Goal: Information Seeking & Learning: Learn about a topic

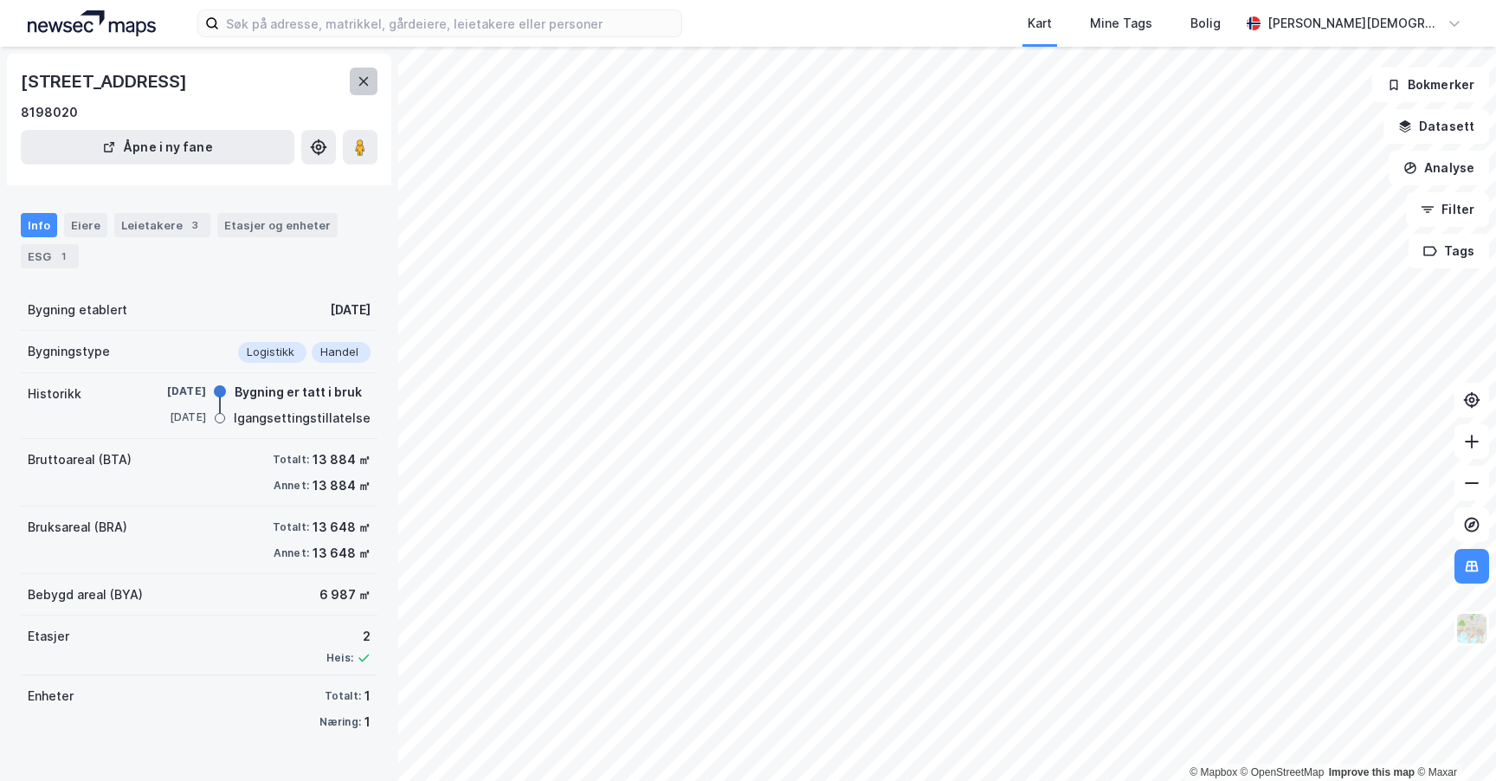
click at [365, 88] on button at bounding box center [364, 82] width 28 height 28
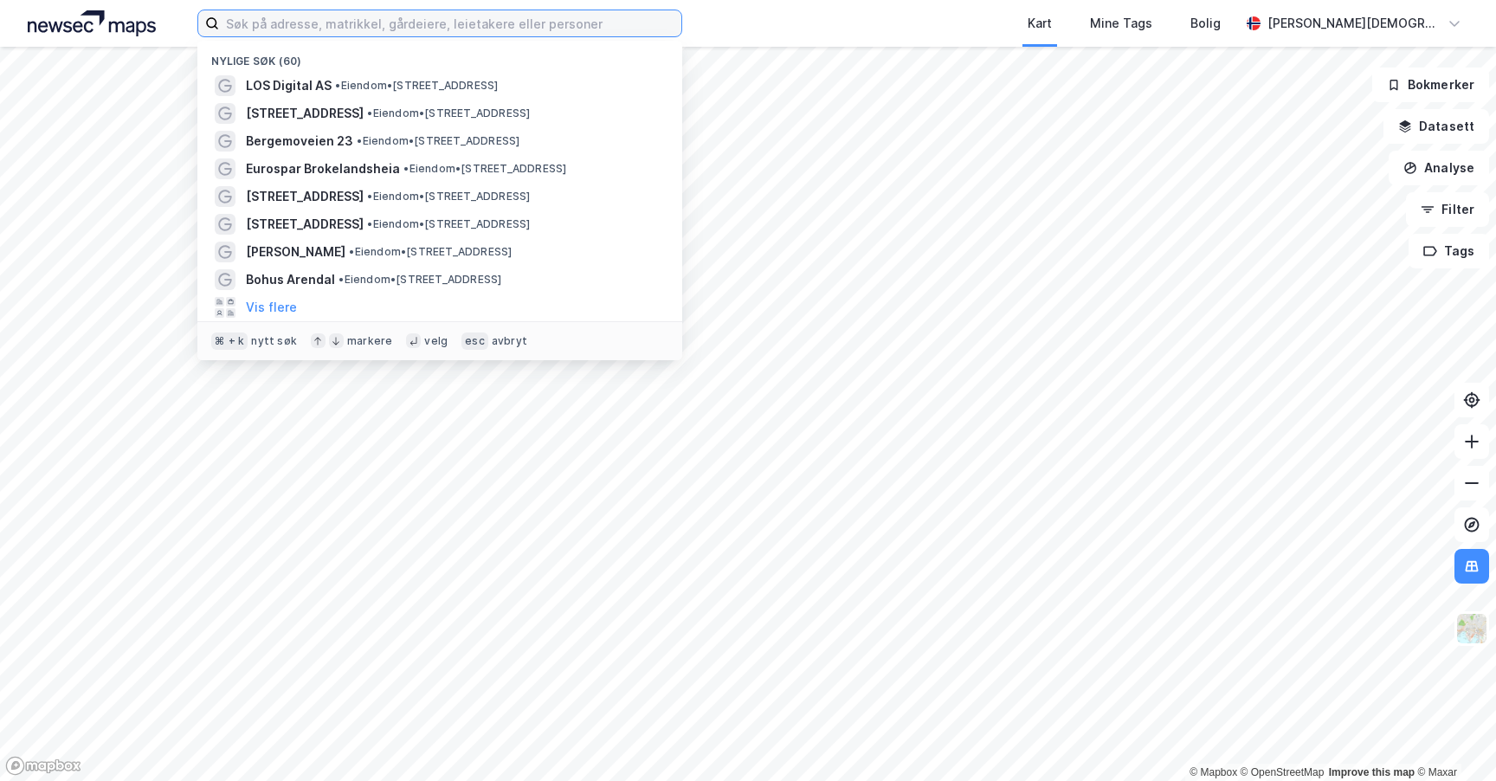
click at [376, 21] on input at bounding box center [450, 23] width 462 height 26
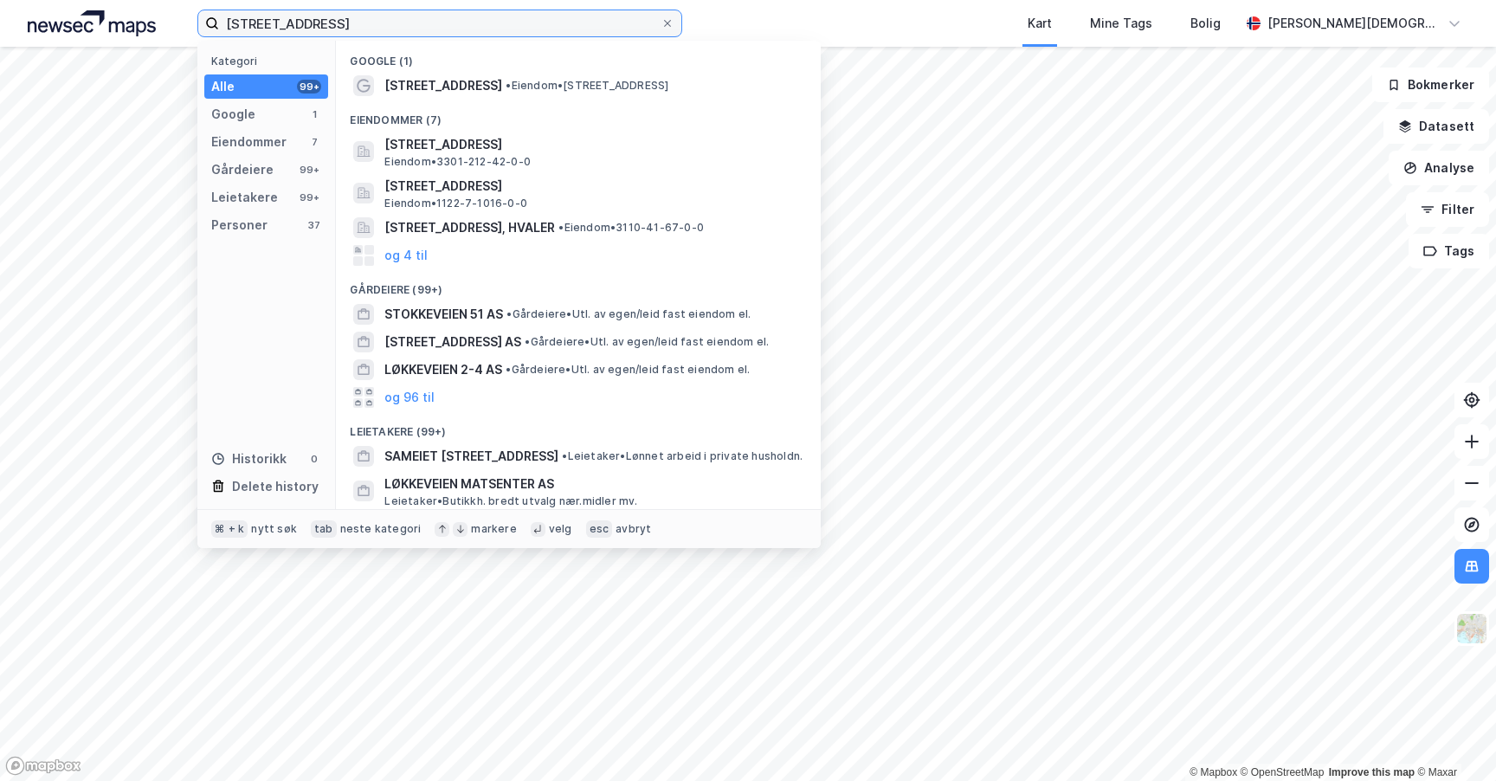
click at [433, 31] on input "[STREET_ADDRESS]" at bounding box center [439, 23] width 441 height 26
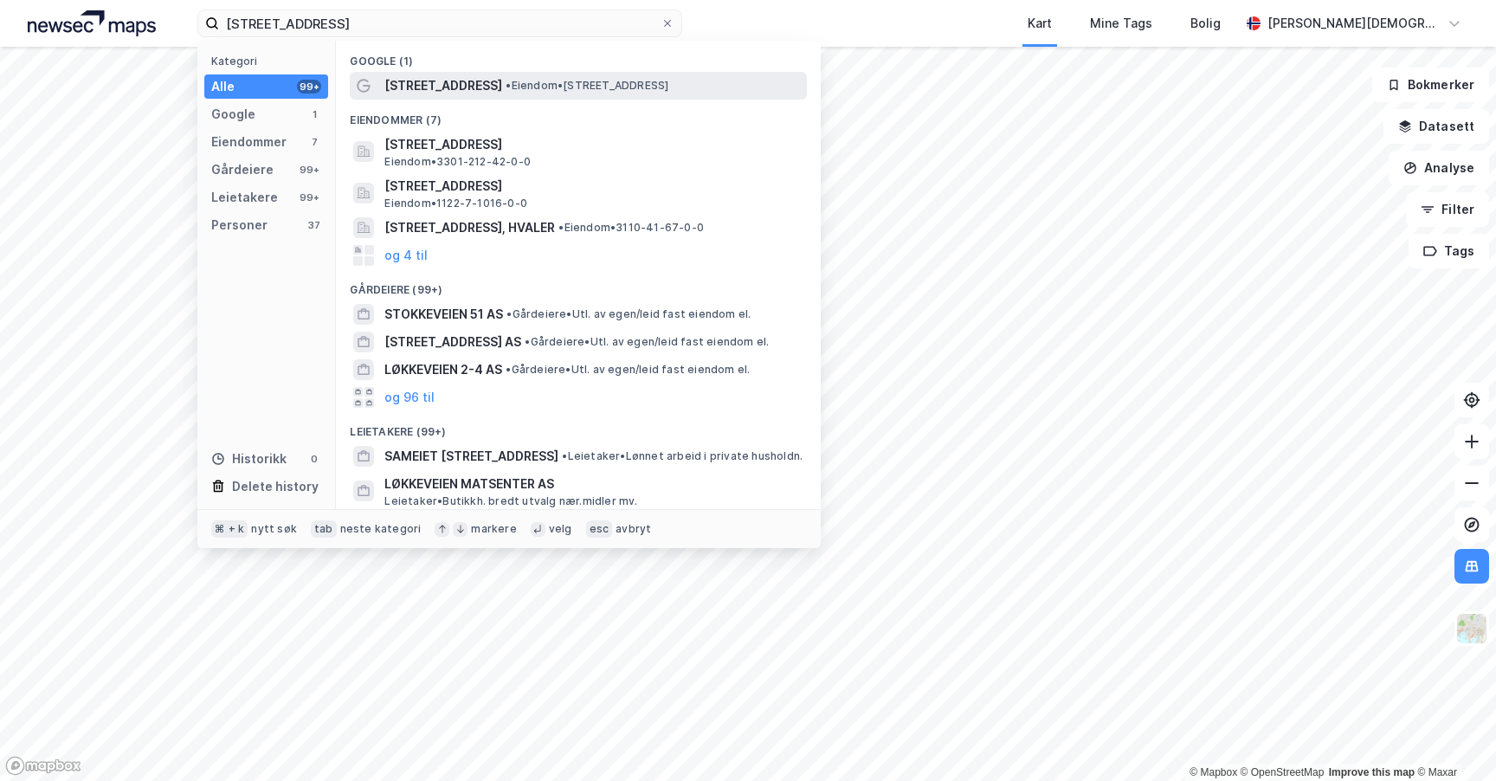
click at [442, 95] on span "[STREET_ADDRESS]" at bounding box center [443, 85] width 118 height 21
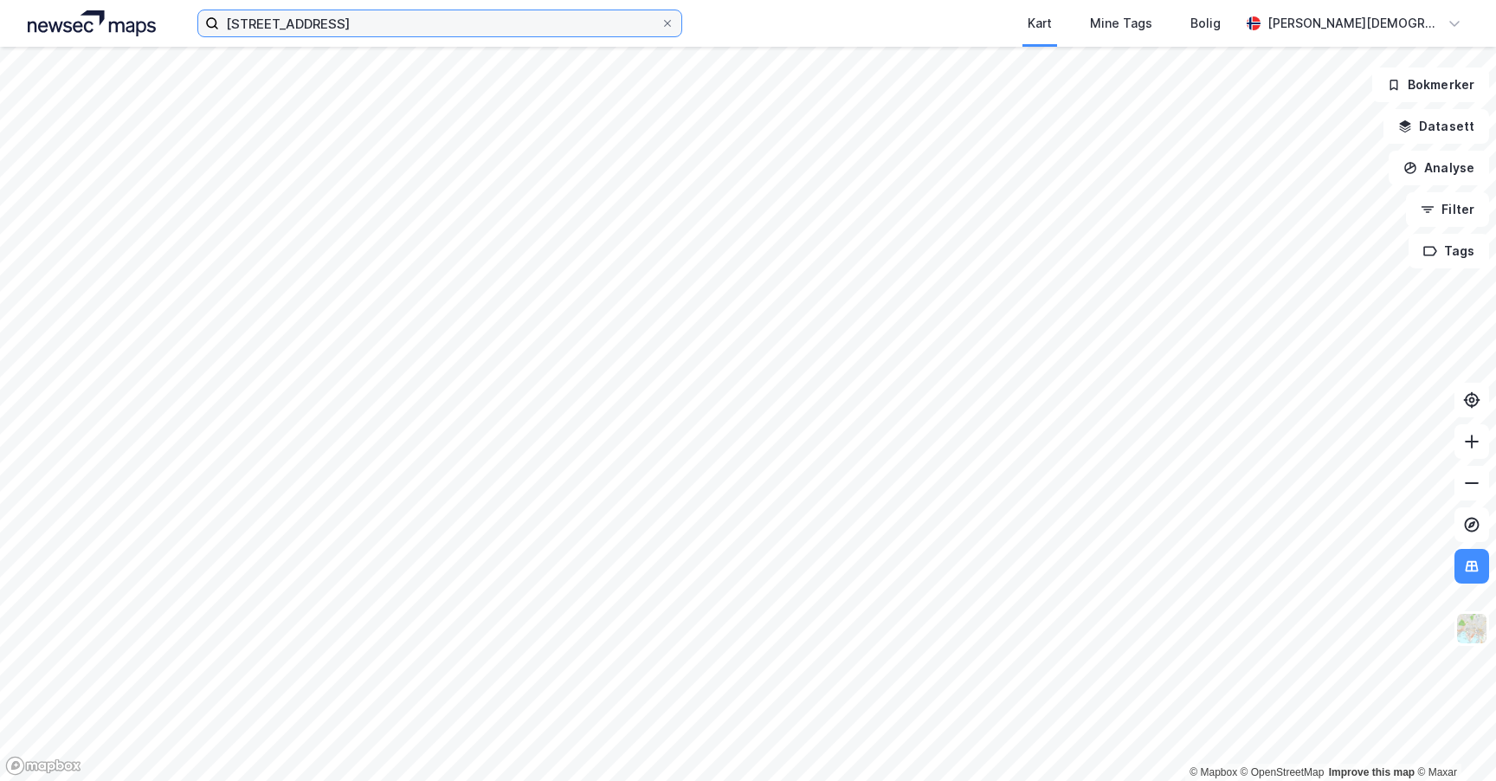
click at [372, 26] on input "[STREET_ADDRESS]" at bounding box center [439, 23] width 441 height 26
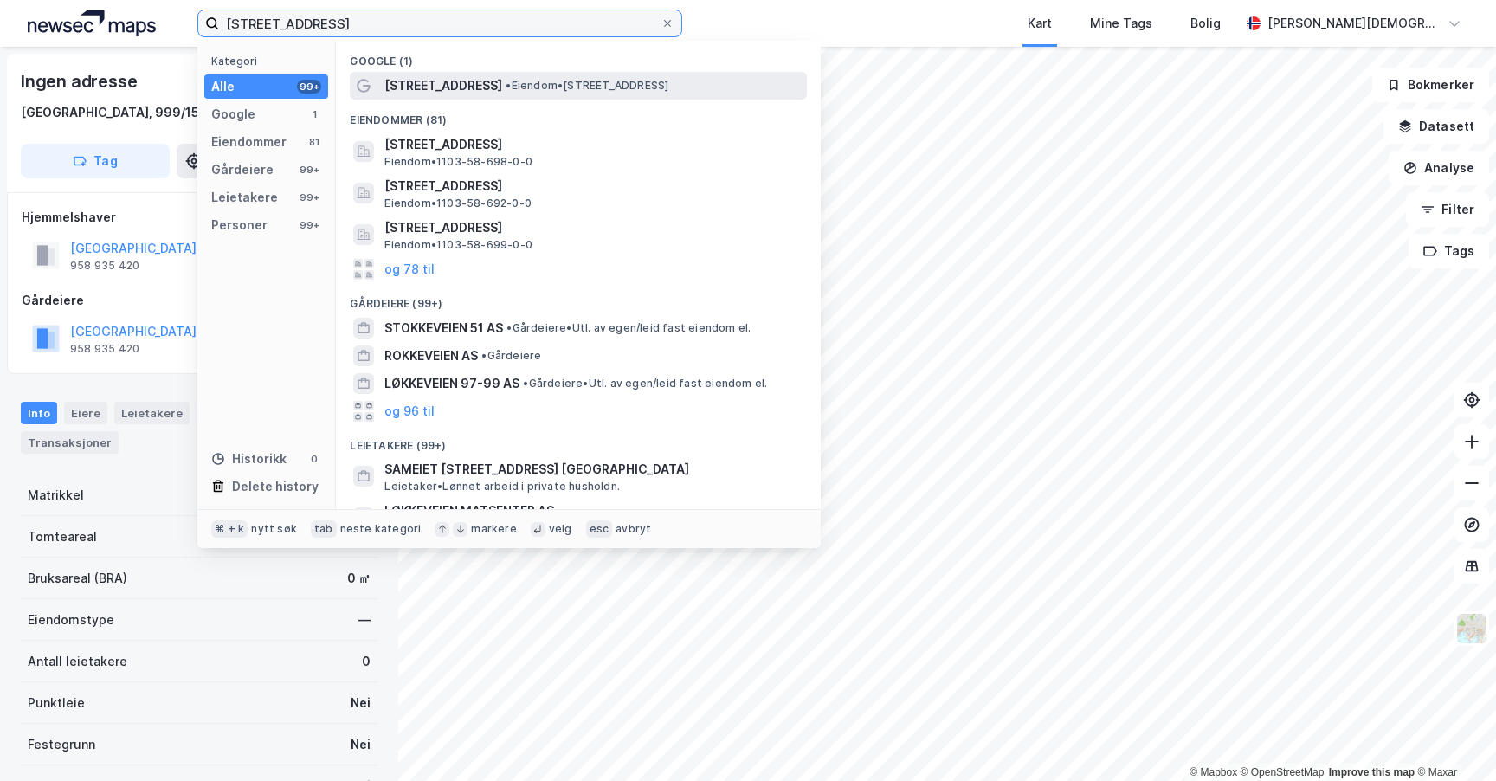
type input "[STREET_ADDRESS]"
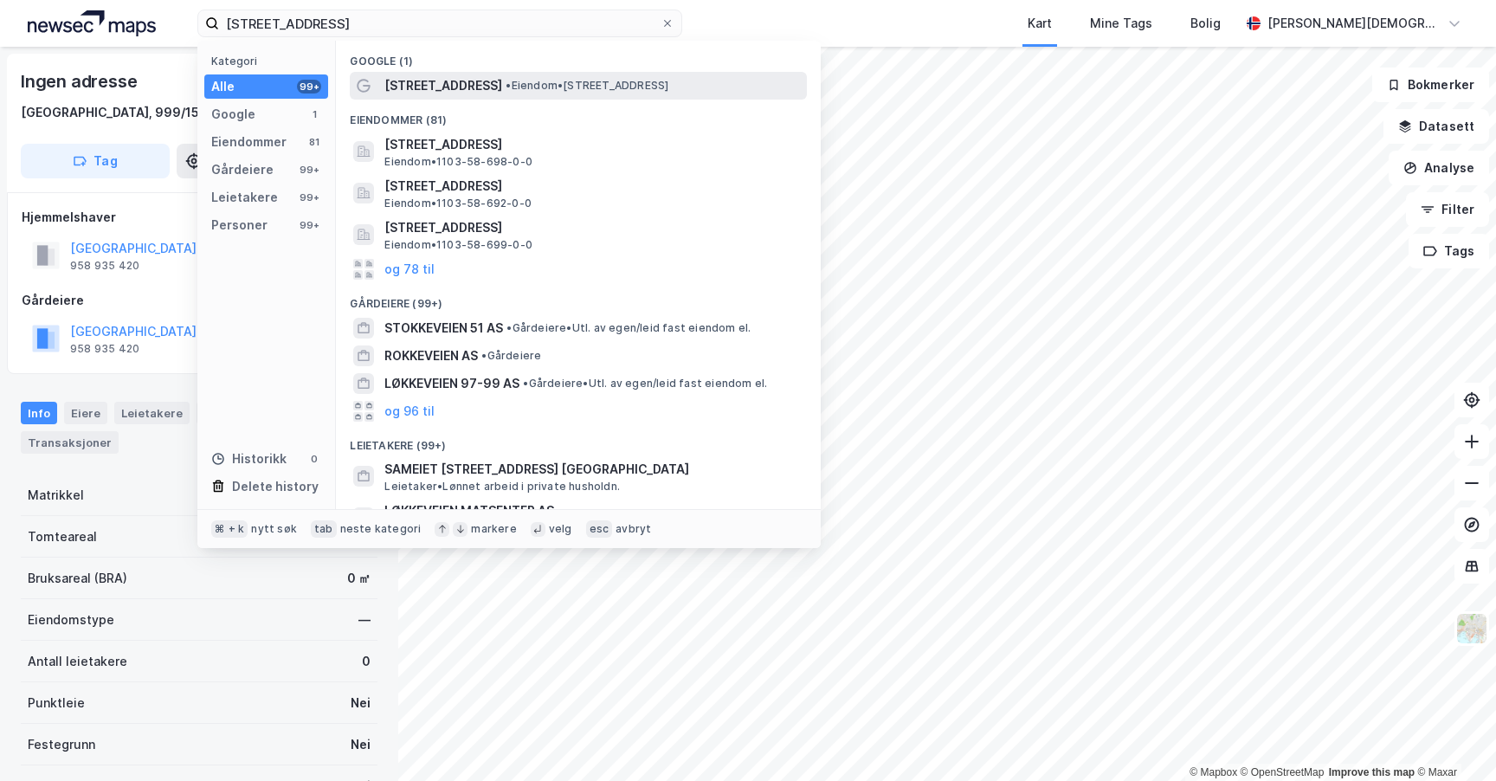
click at [506, 87] on span "• Eiendom • [STREET_ADDRESS]" at bounding box center [587, 86] width 163 height 14
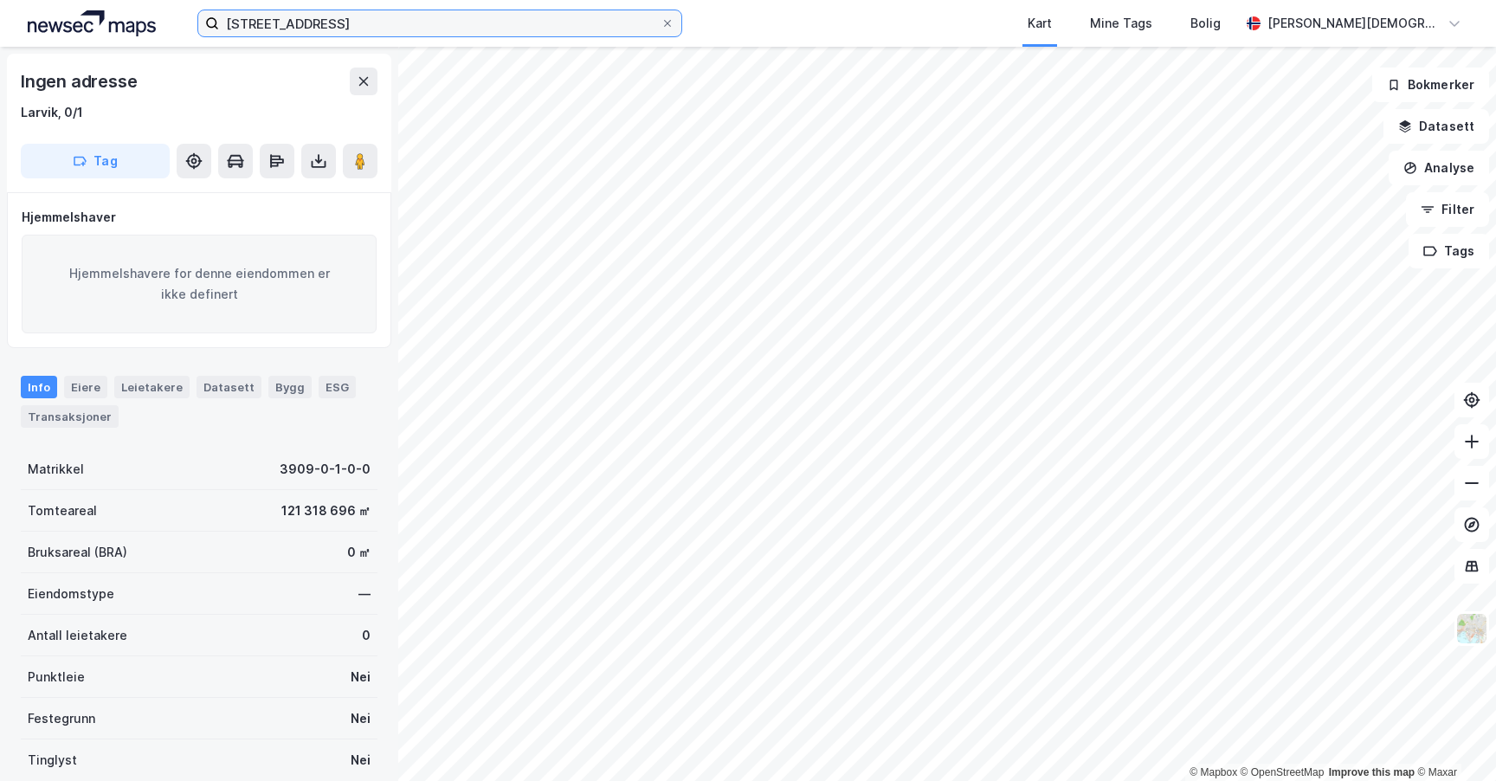
click at [430, 26] on input "[STREET_ADDRESS]" at bounding box center [439, 23] width 441 height 26
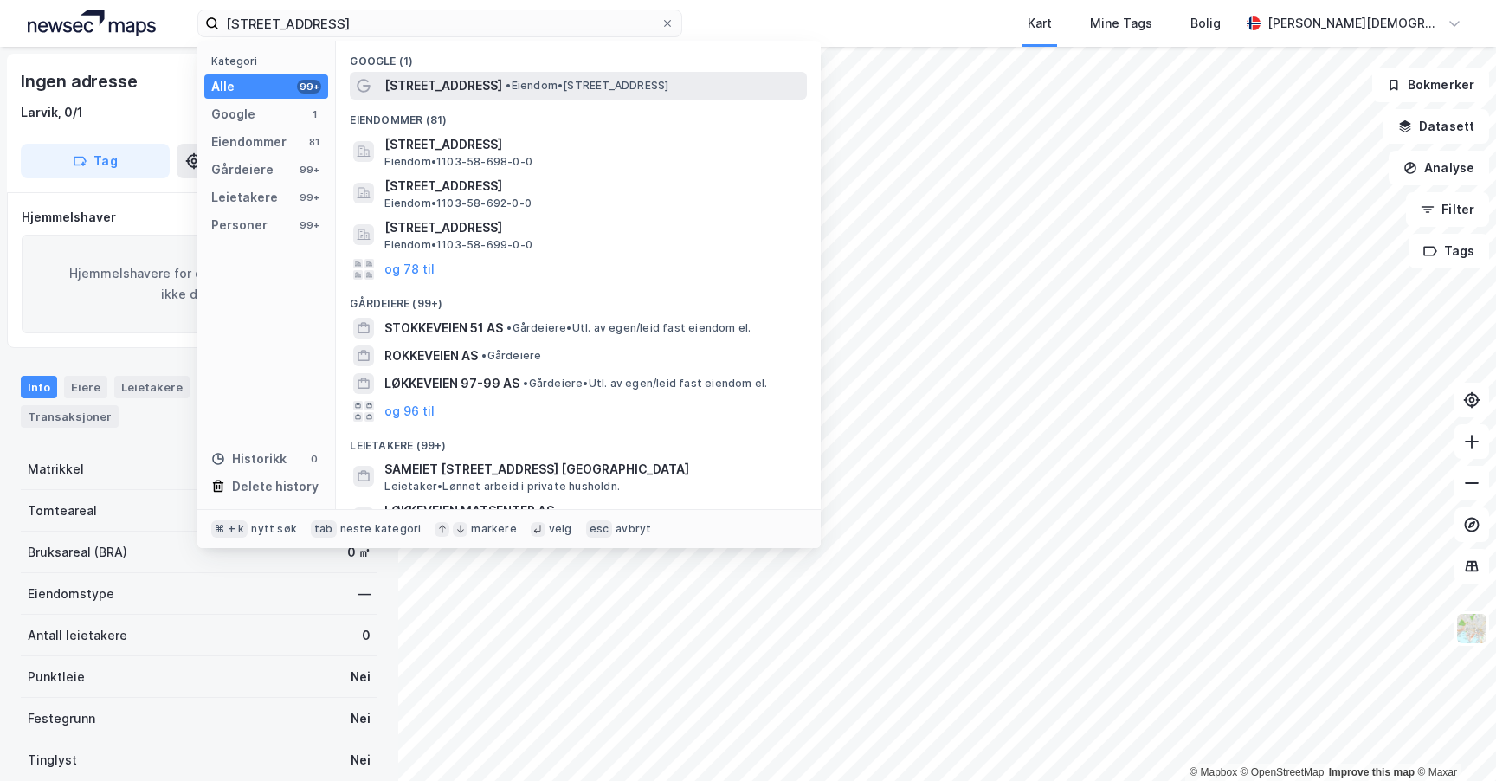
click at [496, 99] on div "[STREET_ADDRESS] • Eiendom • [STREET_ADDRESS]" at bounding box center [578, 86] width 457 height 28
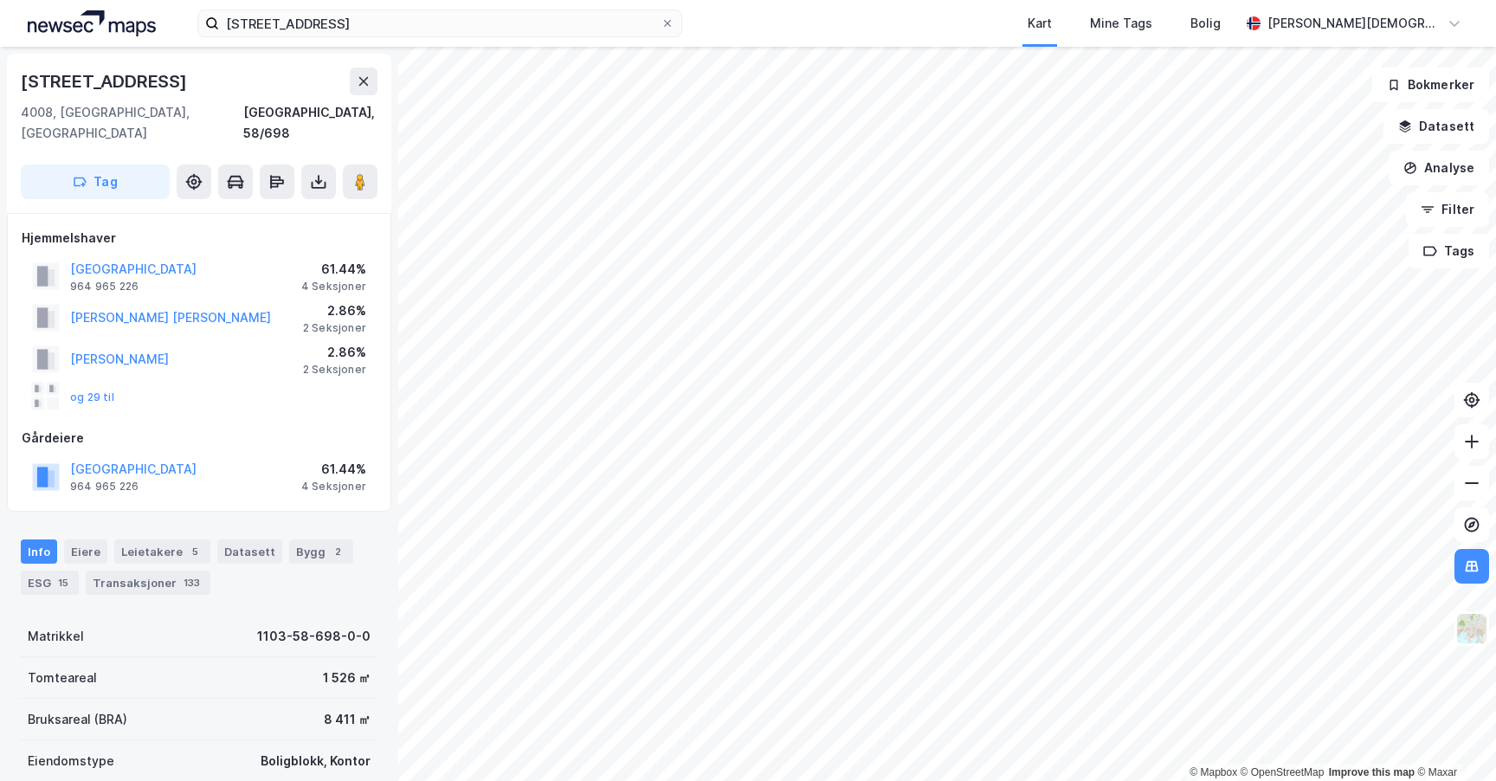
click at [448, 215] on div "© Mapbox © OpenStreetMap Improve this map © Maxar [STREET_ADDRESS], 58/698 Tag …" at bounding box center [748, 414] width 1496 height 734
click at [358, 173] on image at bounding box center [360, 181] width 10 height 17
click at [356, 173] on image at bounding box center [360, 181] width 10 height 17
drag, startPoint x: 306, startPoint y: 654, endPoint x: 349, endPoint y: 657, distance: 42.5
click at [349, 657] on div "Tomteareal 1 526 ㎡" at bounding box center [199, 678] width 357 height 42
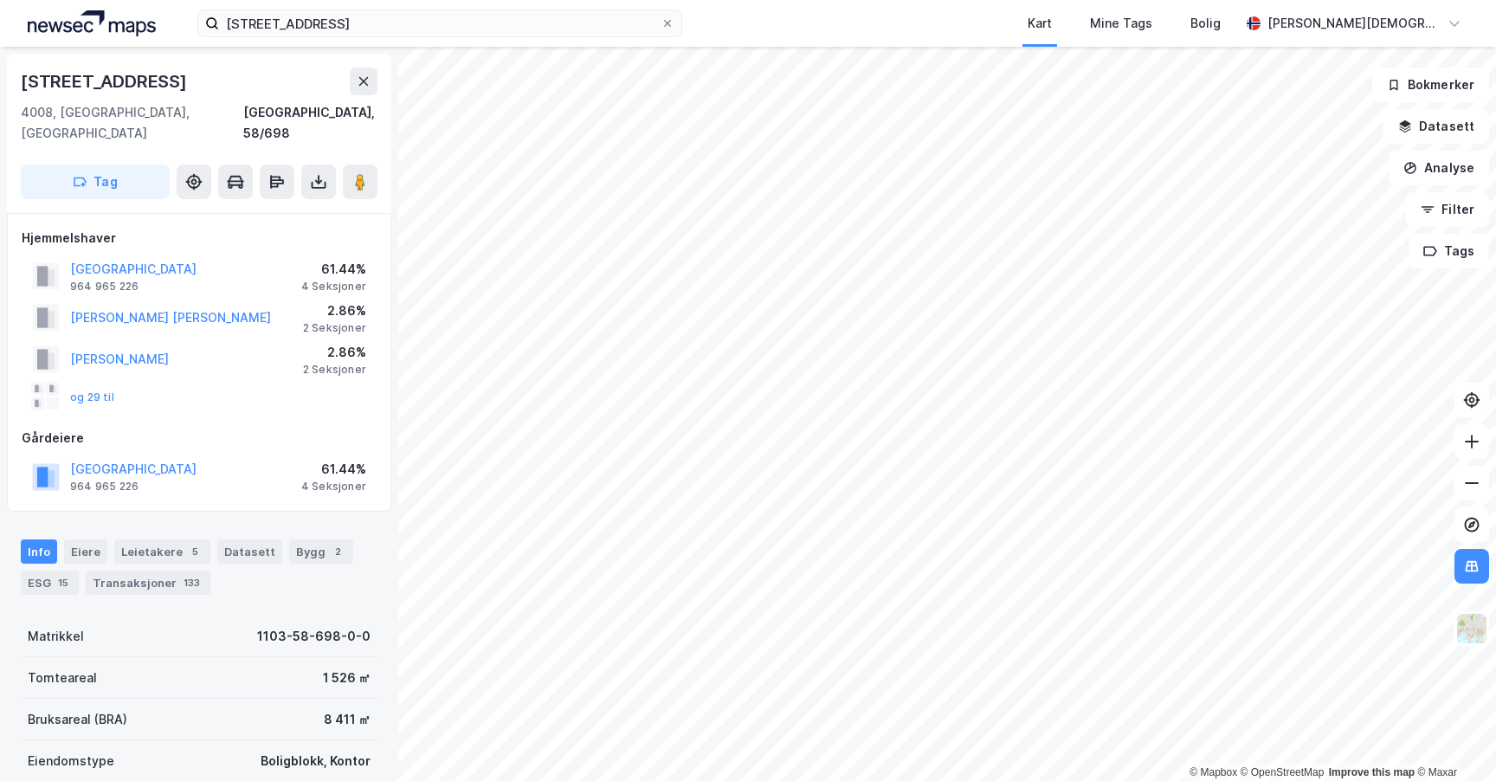
click at [342, 668] on div "Tomteareal 1 526 ㎡" at bounding box center [199, 678] width 357 height 42
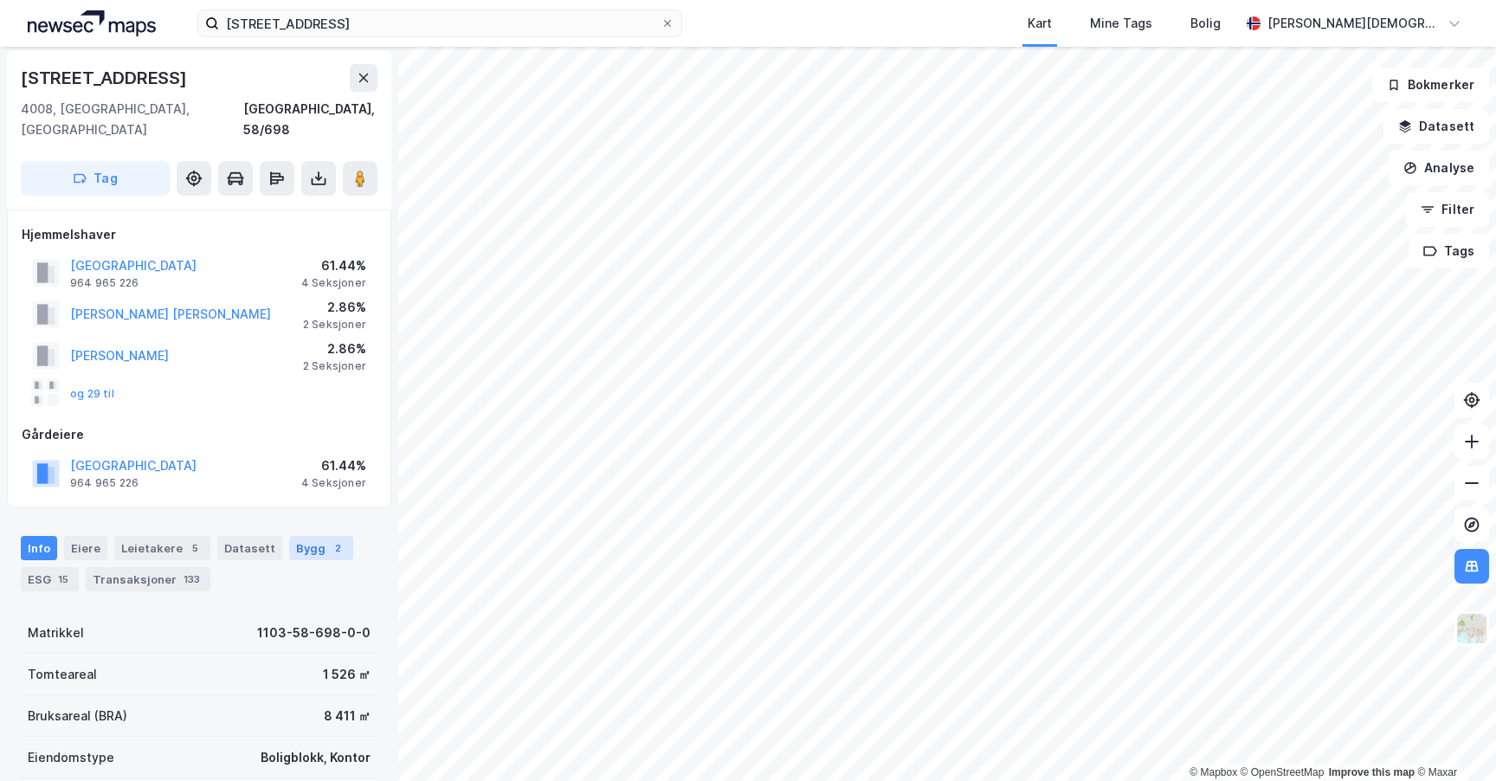
click at [293, 536] on div "Bygg 2" at bounding box center [321, 548] width 64 height 24
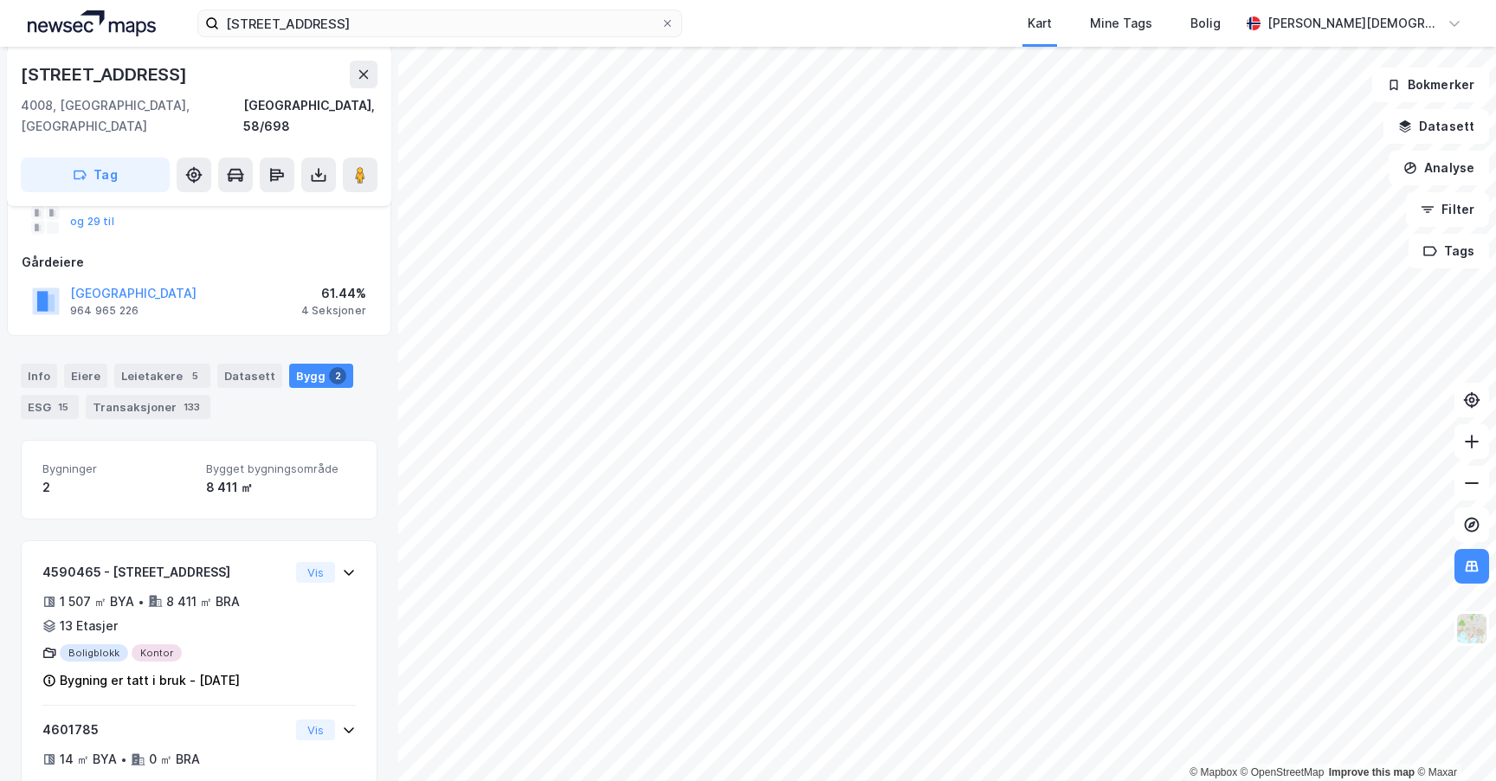
scroll to position [216, 0]
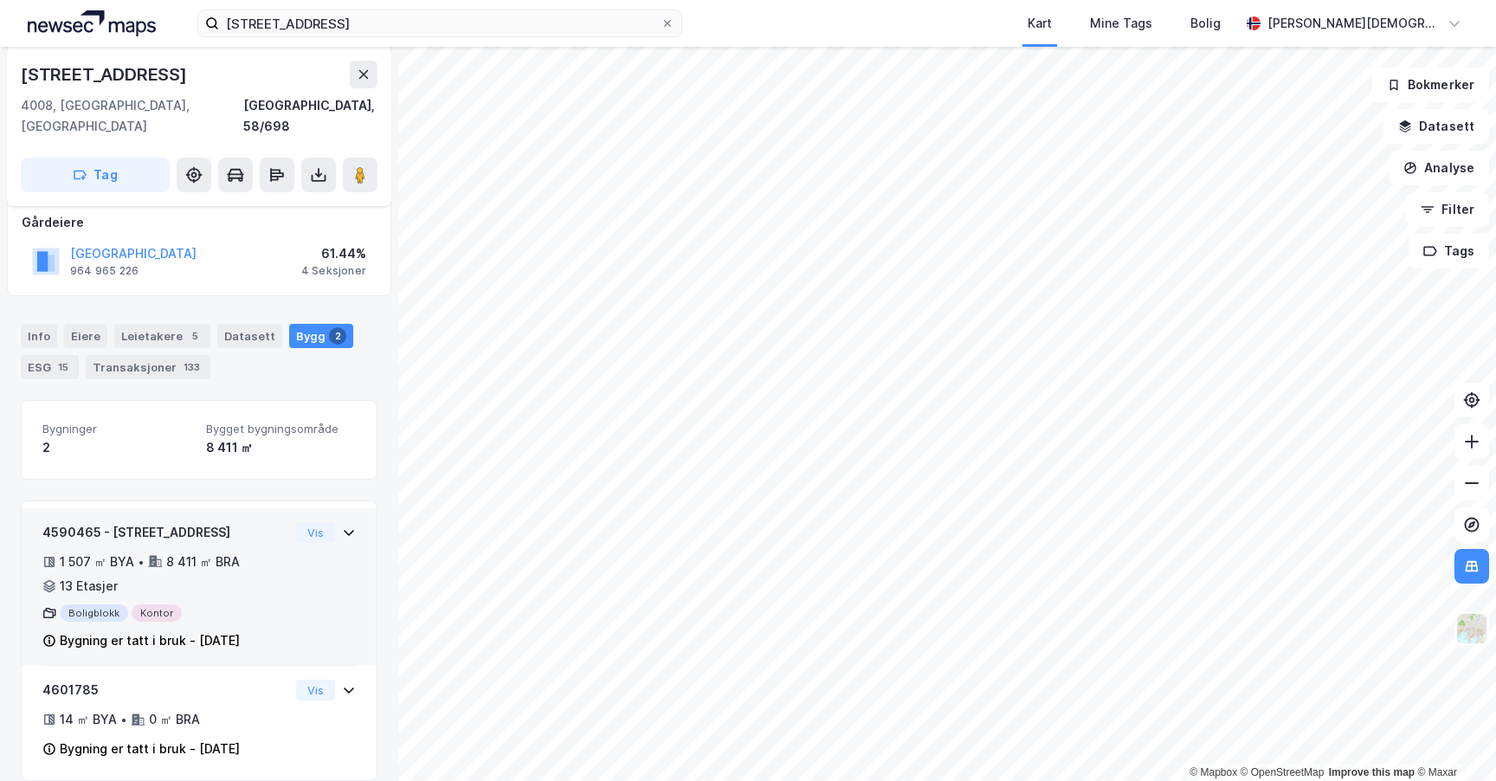
click at [199, 551] on div "8 411 ㎡ BRA" at bounding box center [203, 561] width 74 height 21
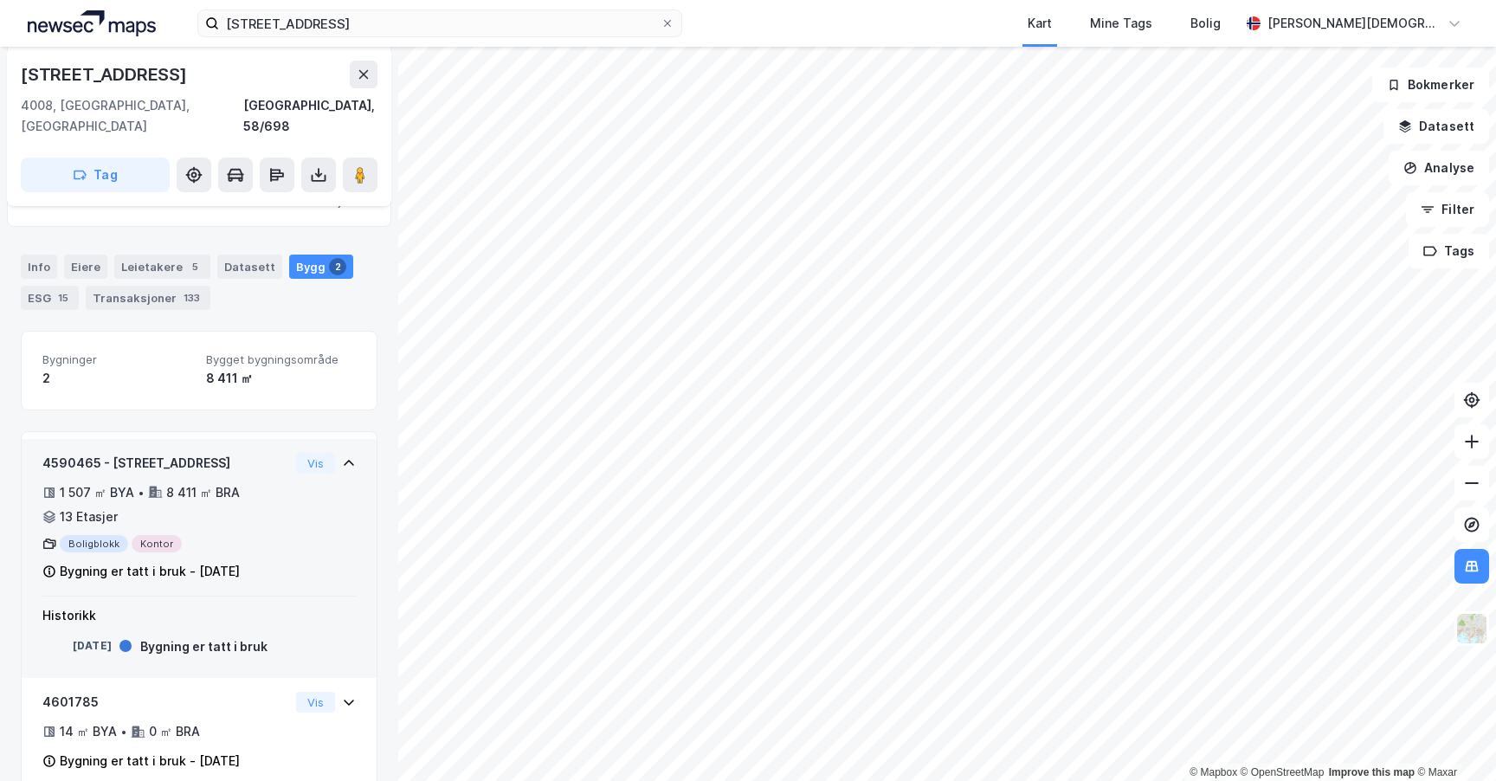
scroll to position [297, 0]
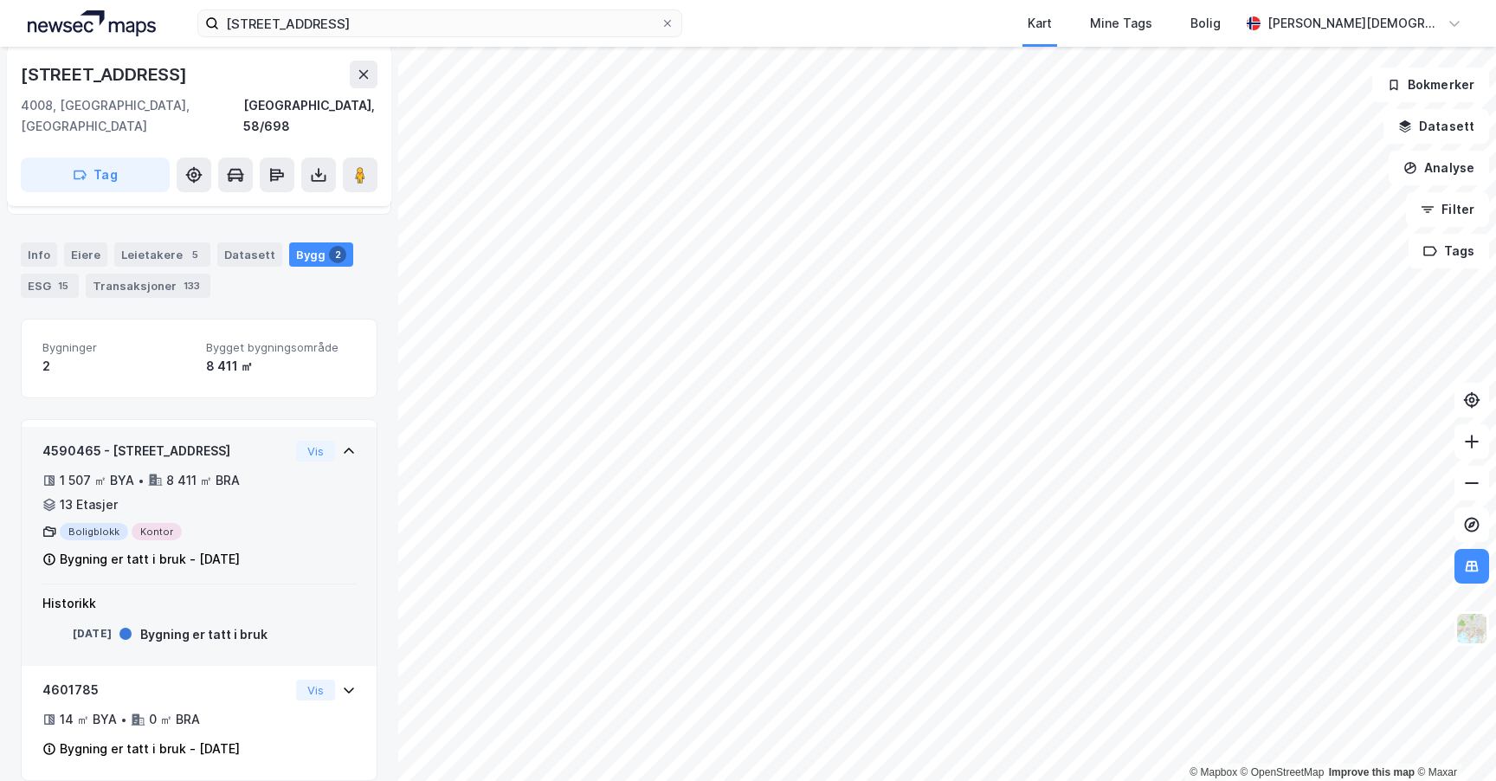
click at [229, 470] on div "8 411 ㎡ BRA" at bounding box center [203, 480] width 74 height 21
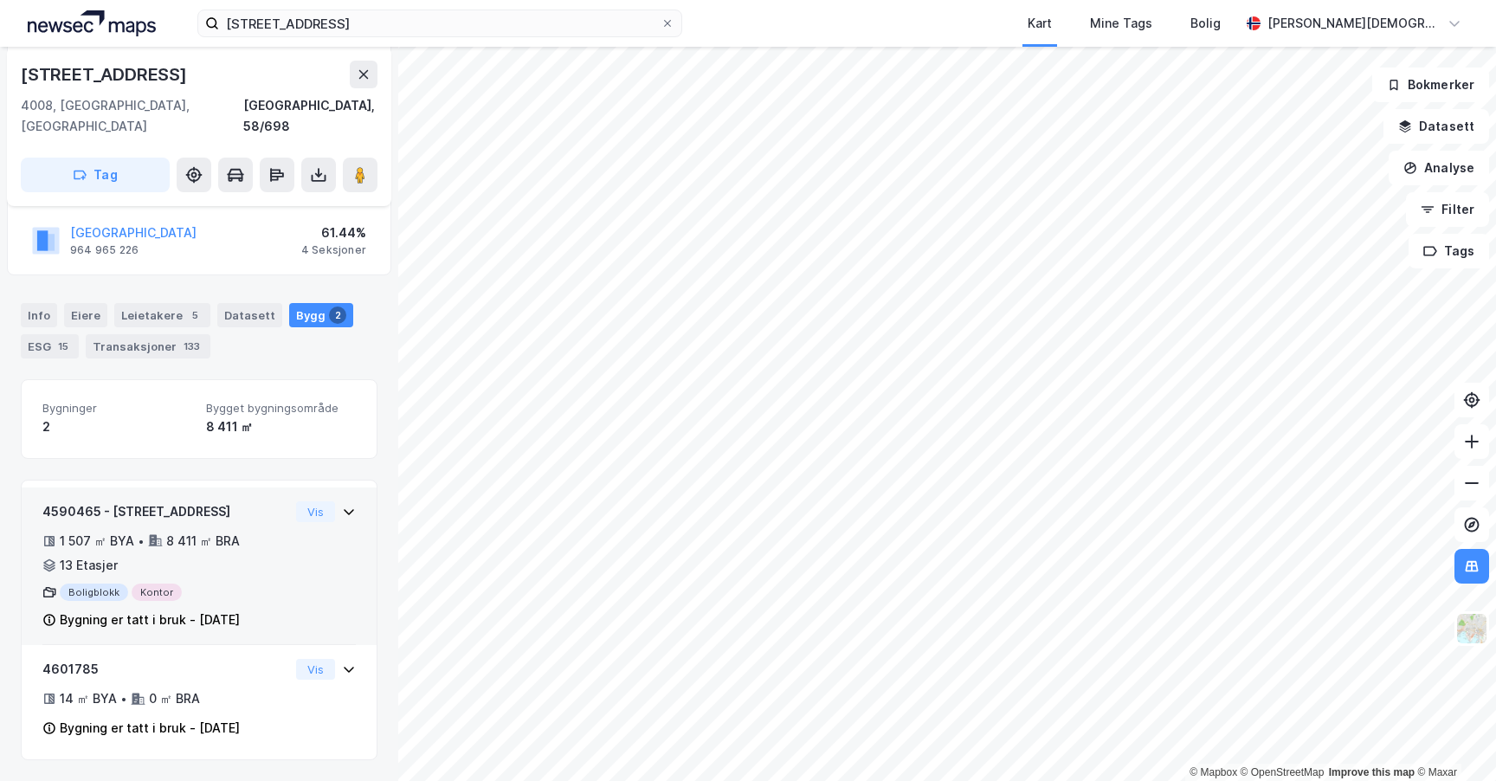
scroll to position [216, 0]
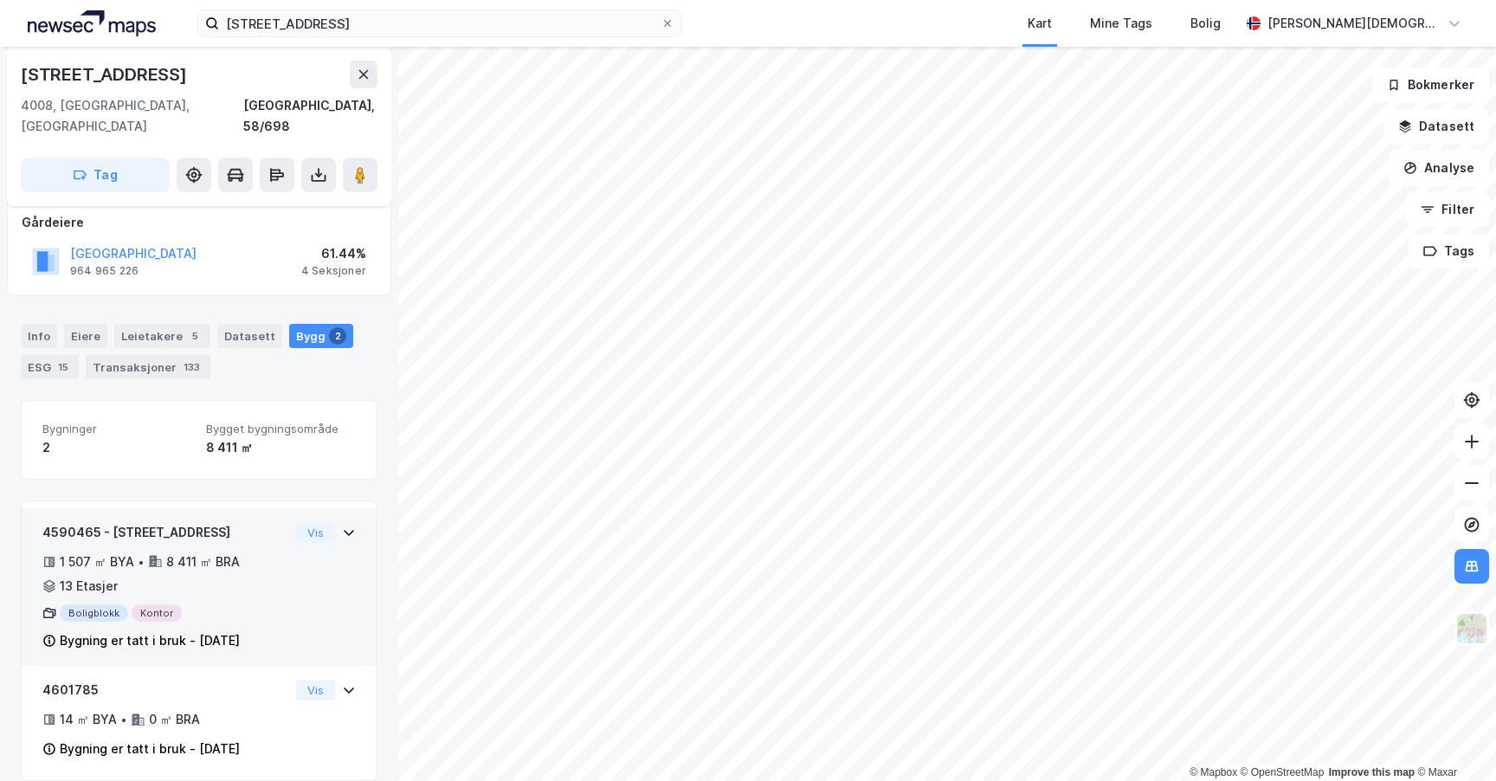
click at [210, 604] on div "Boligblokk Kontor" at bounding box center [165, 612] width 247 height 17
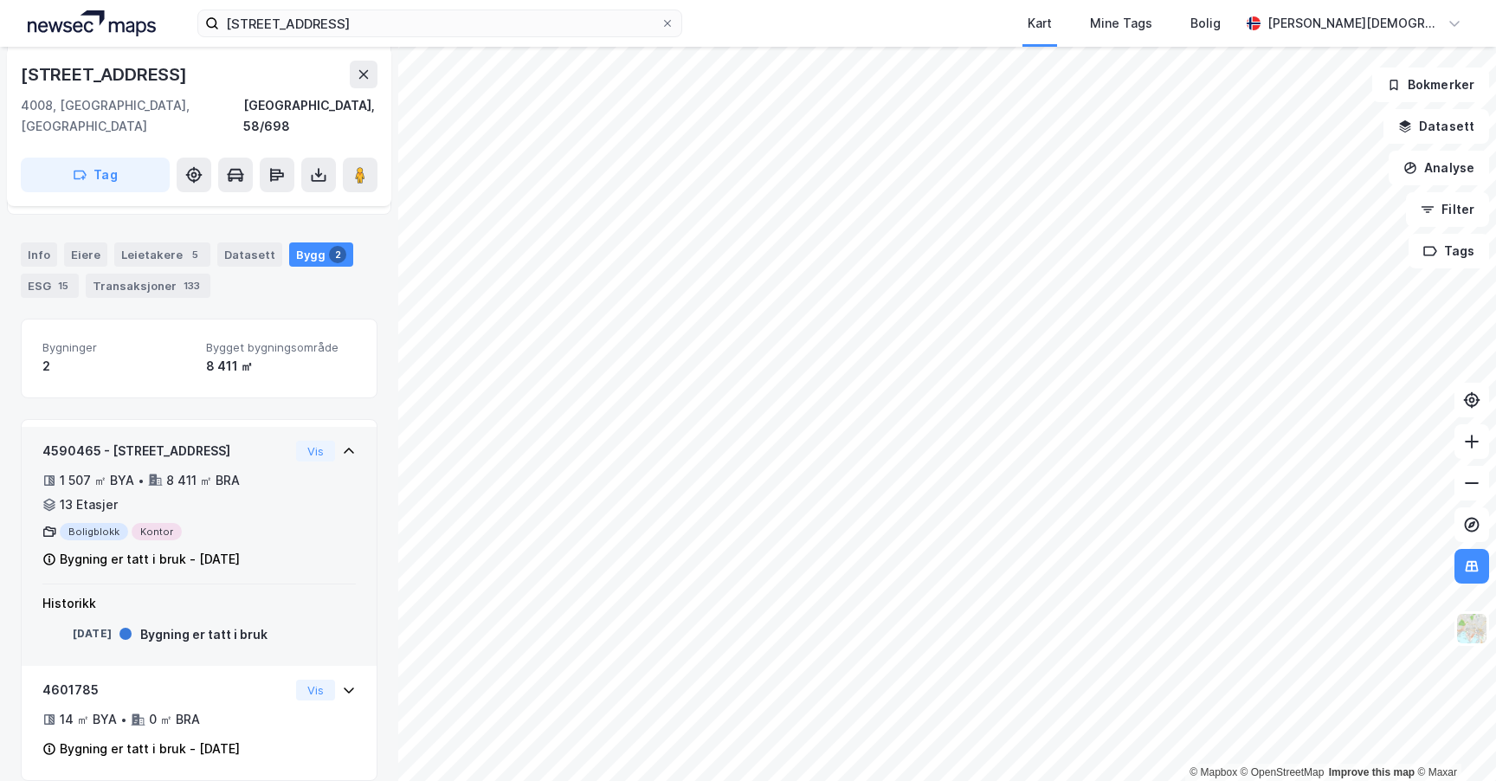
click at [342, 444] on icon at bounding box center [349, 451] width 14 height 14
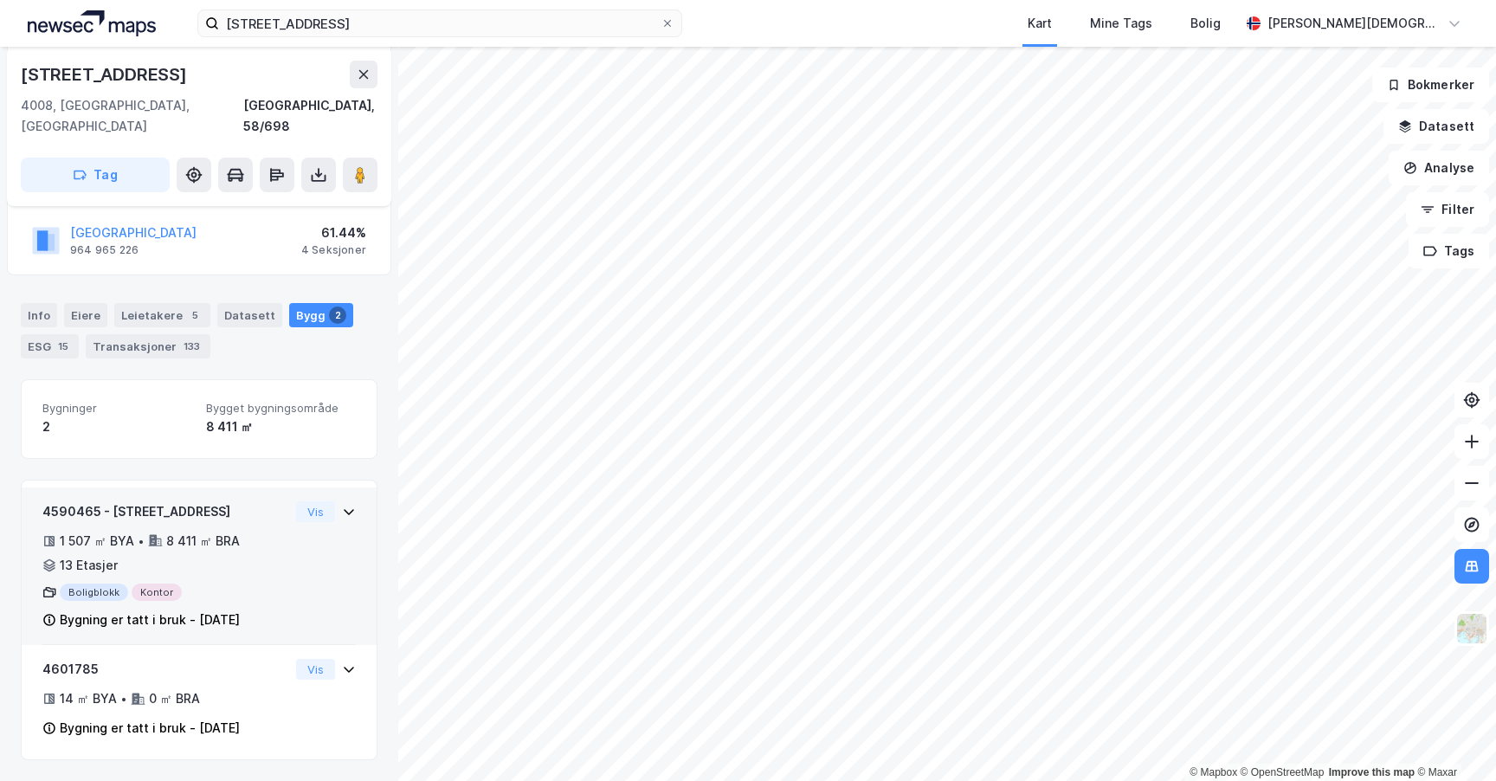
scroll to position [216, 0]
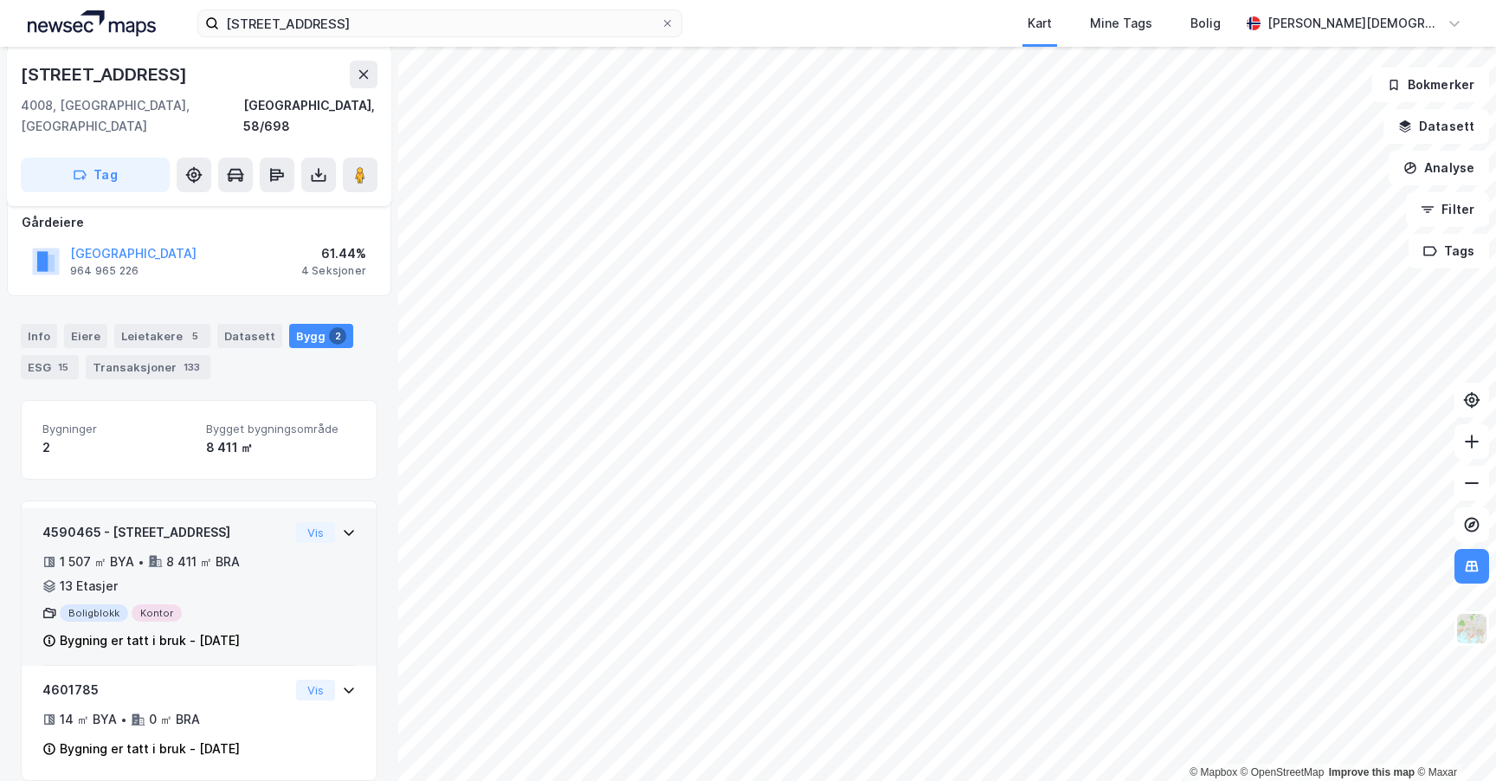
click at [293, 437] on div "8 411 ㎡" at bounding box center [281, 447] width 150 height 21
click at [322, 529] on div "4590465 - [STREET_ADDRESS] 1 507 ㎡ BYA • 8 411 ㎡ BRA • 13 Etasjer Boligblokk Ko…" at bounding box center [198, 594] width 313 height 145
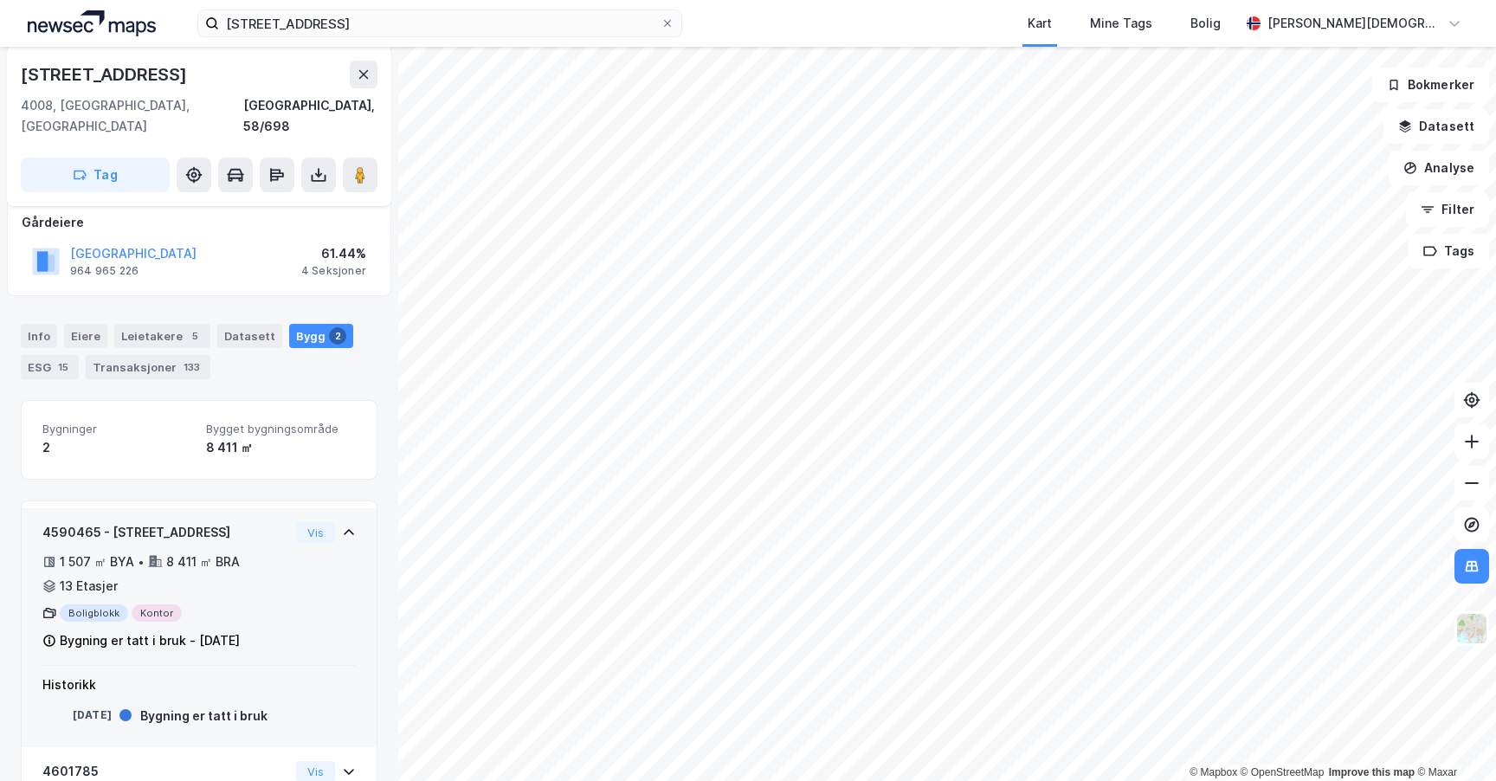
scroll to position [297, 0]
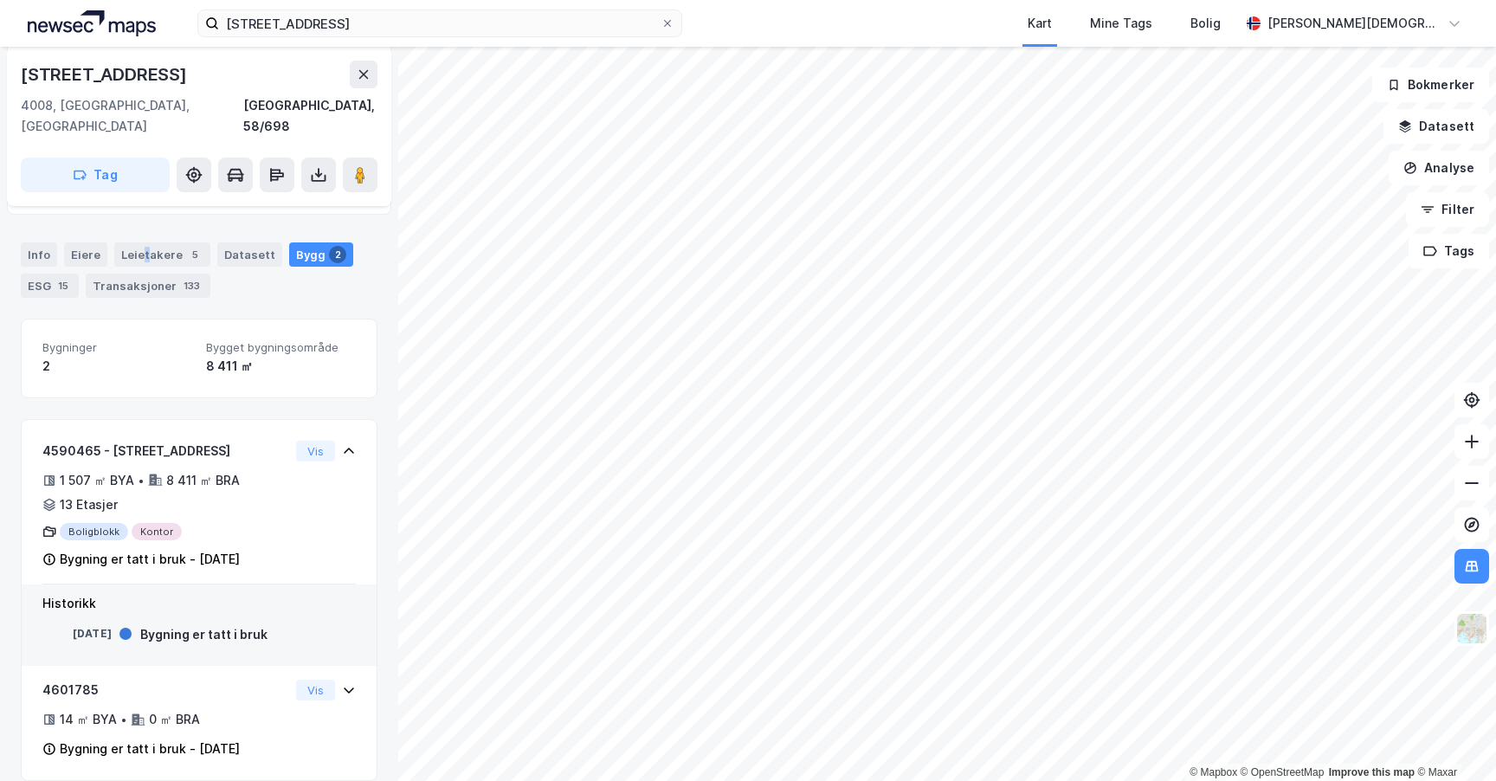
click at [141, 242] on div "Leietakere 5" at bounding box center [162, 254] width 96 height 24
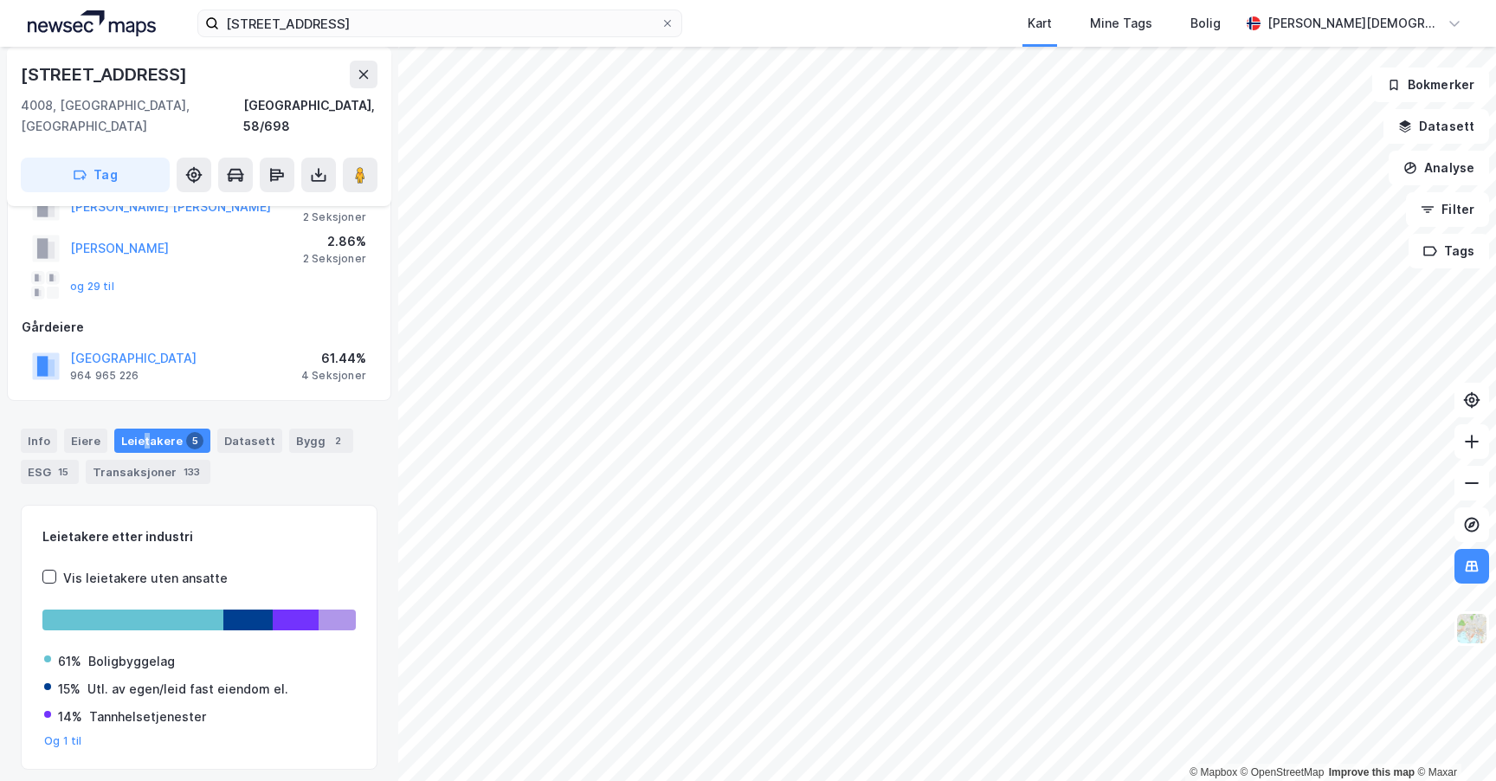
scroll to position [130, 0]
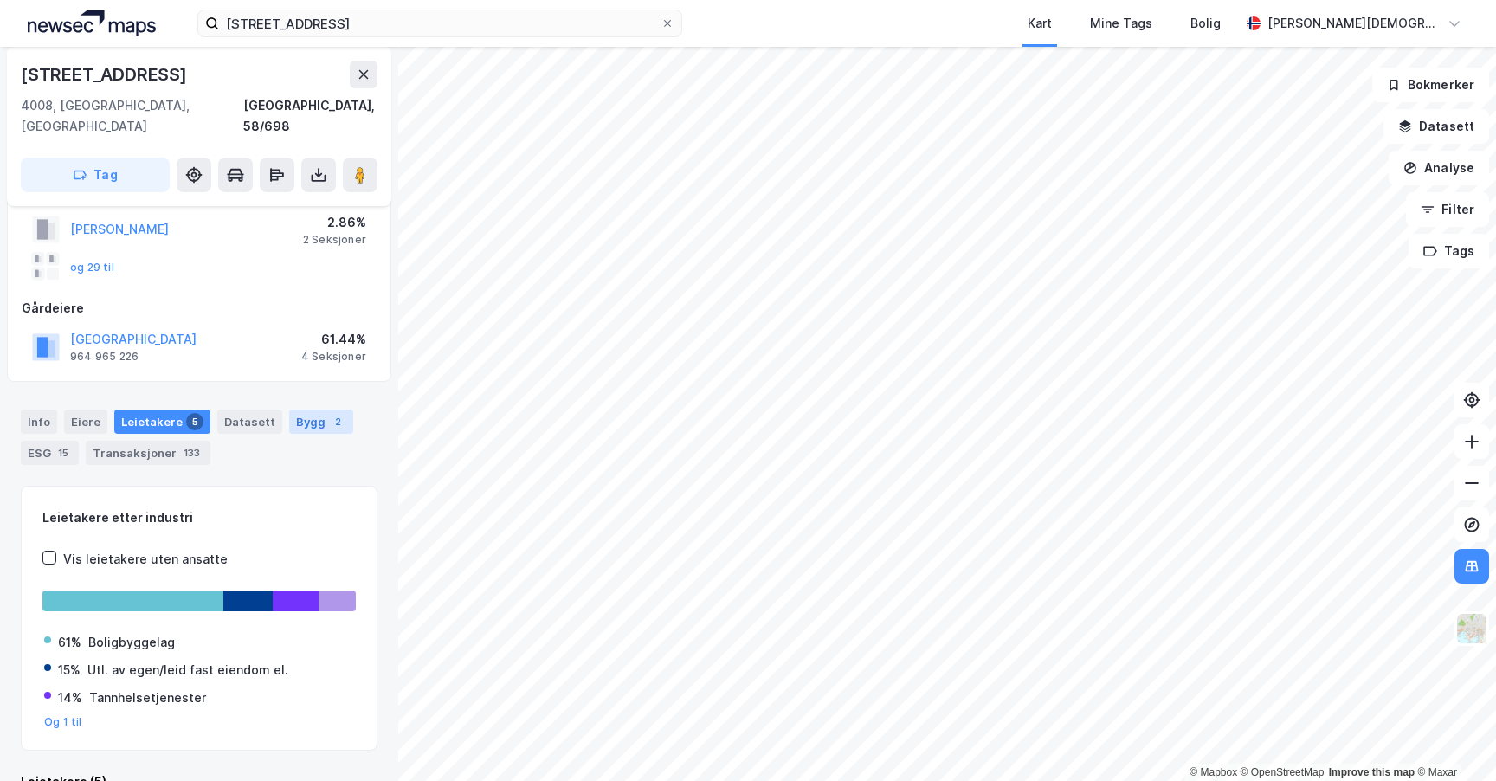
click at [302, 409] on div "Bygg 2" at bounding box center [321, 421] width 64 height 24
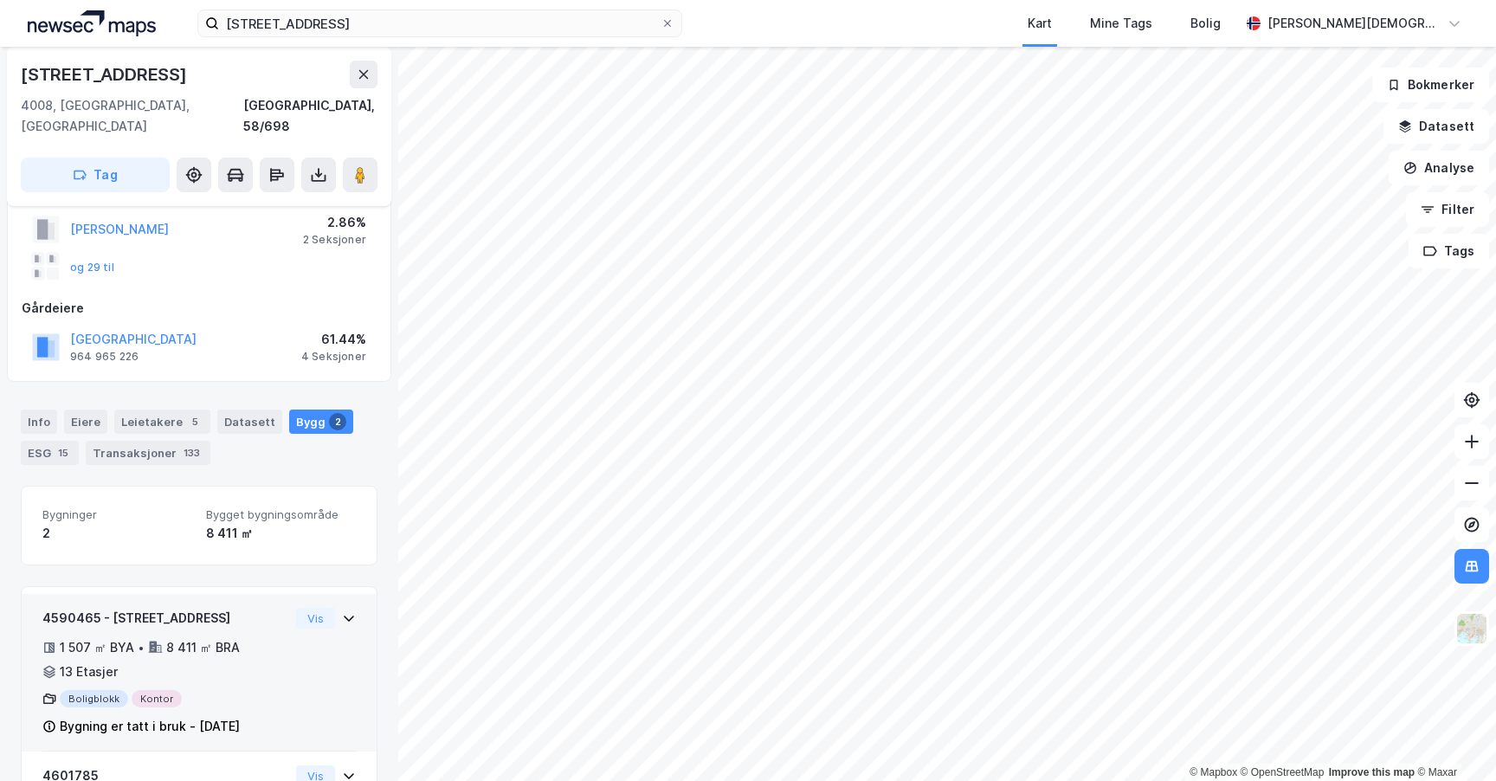
scroll to position [216, 0]
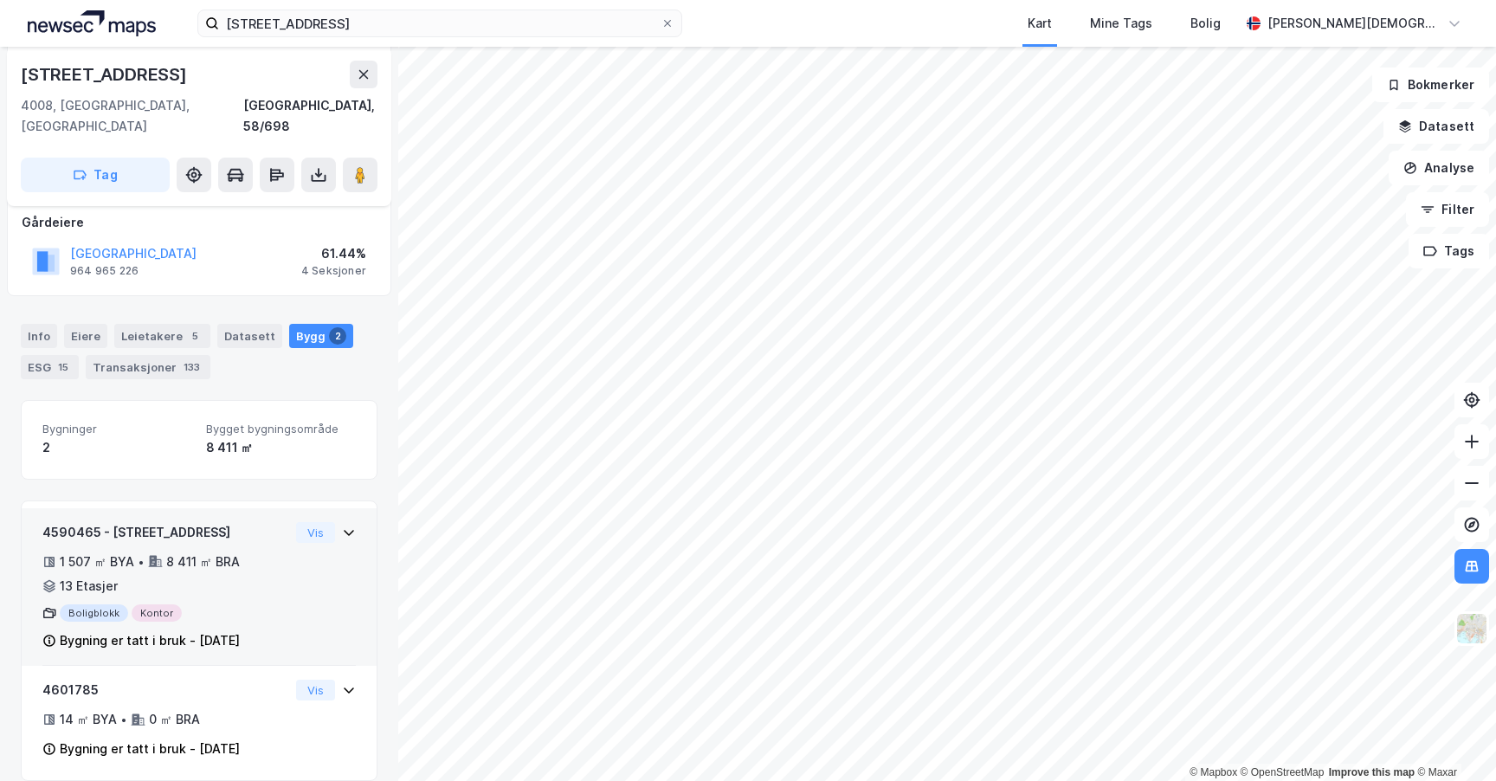
click at [240, 551] on div "1 507 ㎡ BYA • 8 411 ㎡ BRA • 13 Etasjer" at bounding box center [165, 573] width 247 height 45
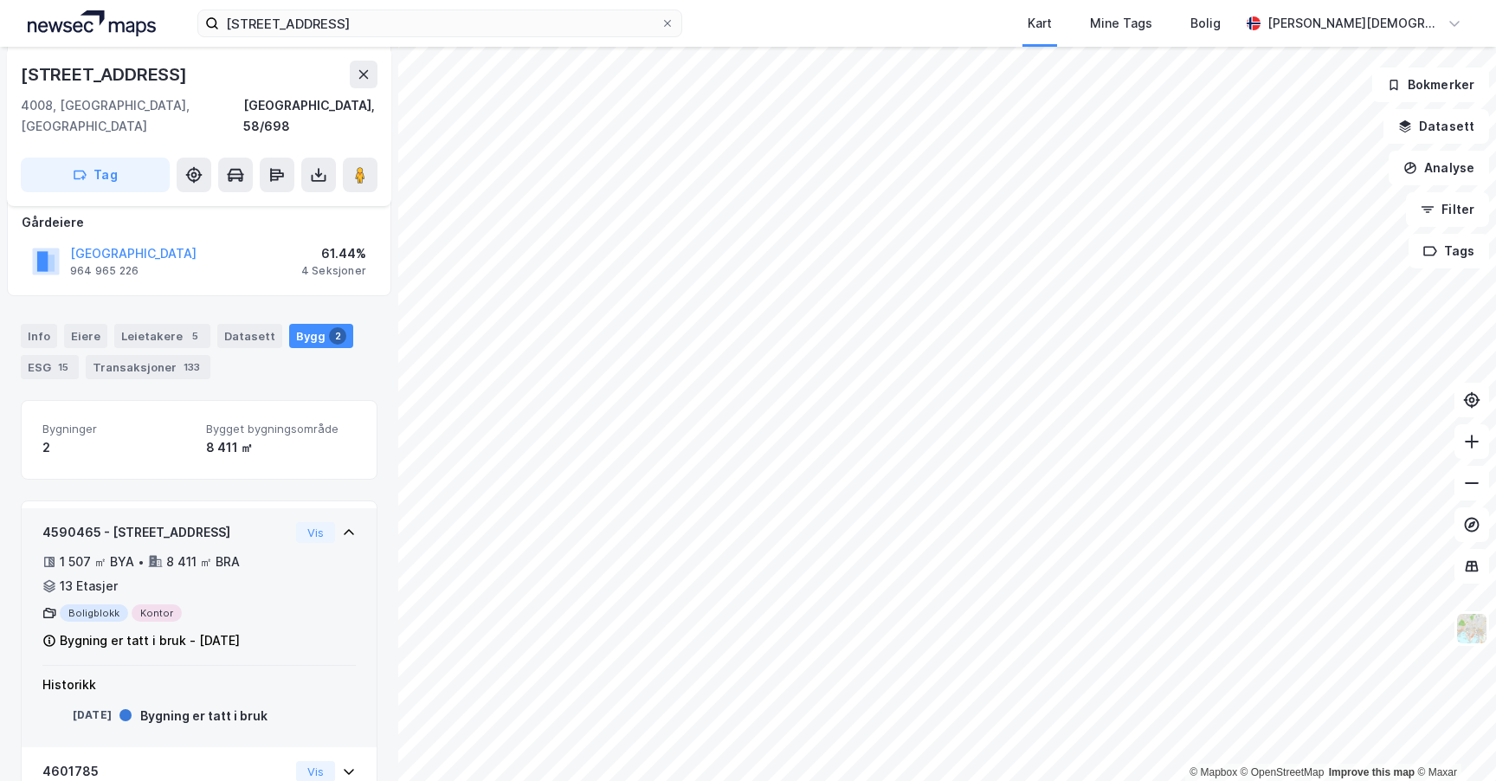
scroll to position [297, 0]
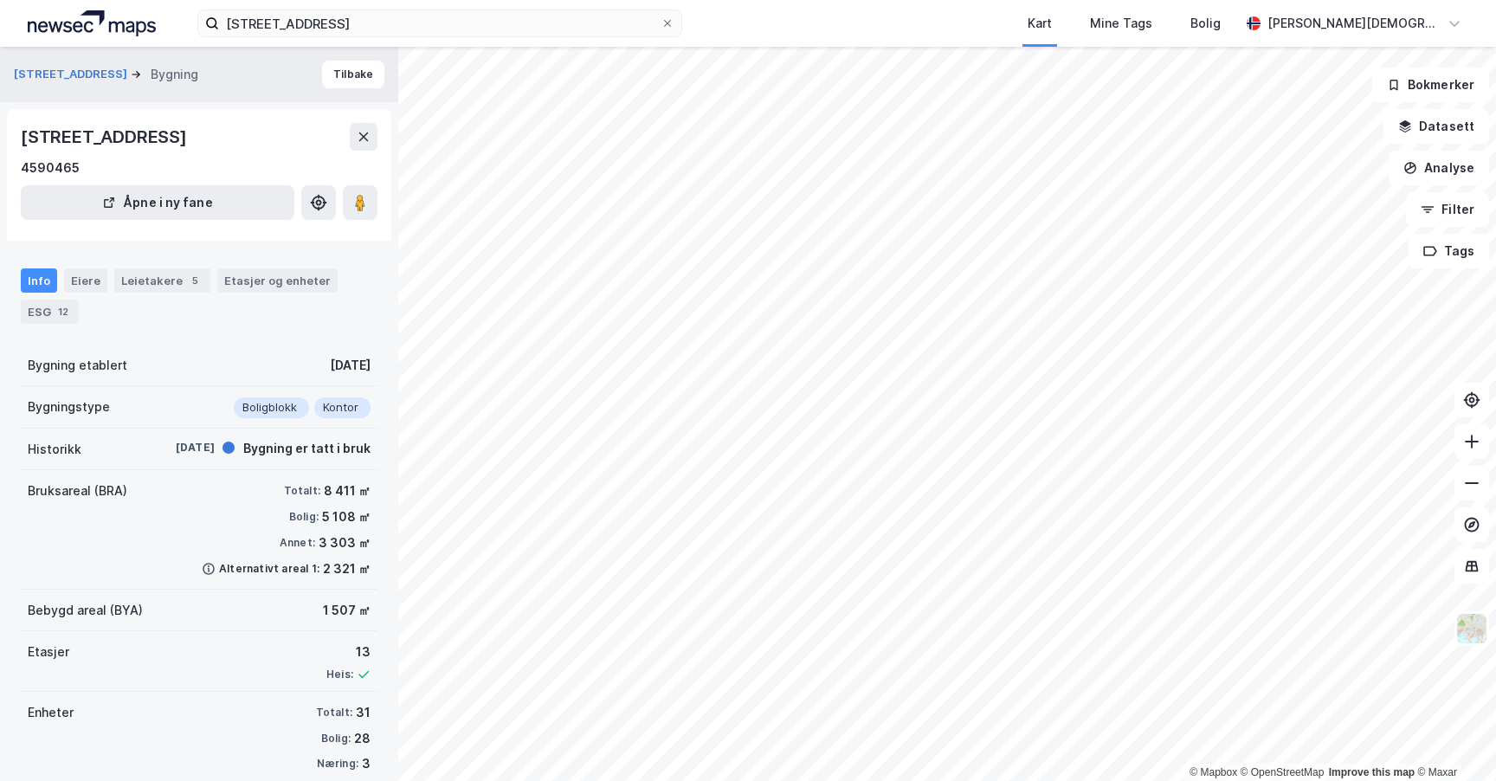
scroll to position [23, 0]
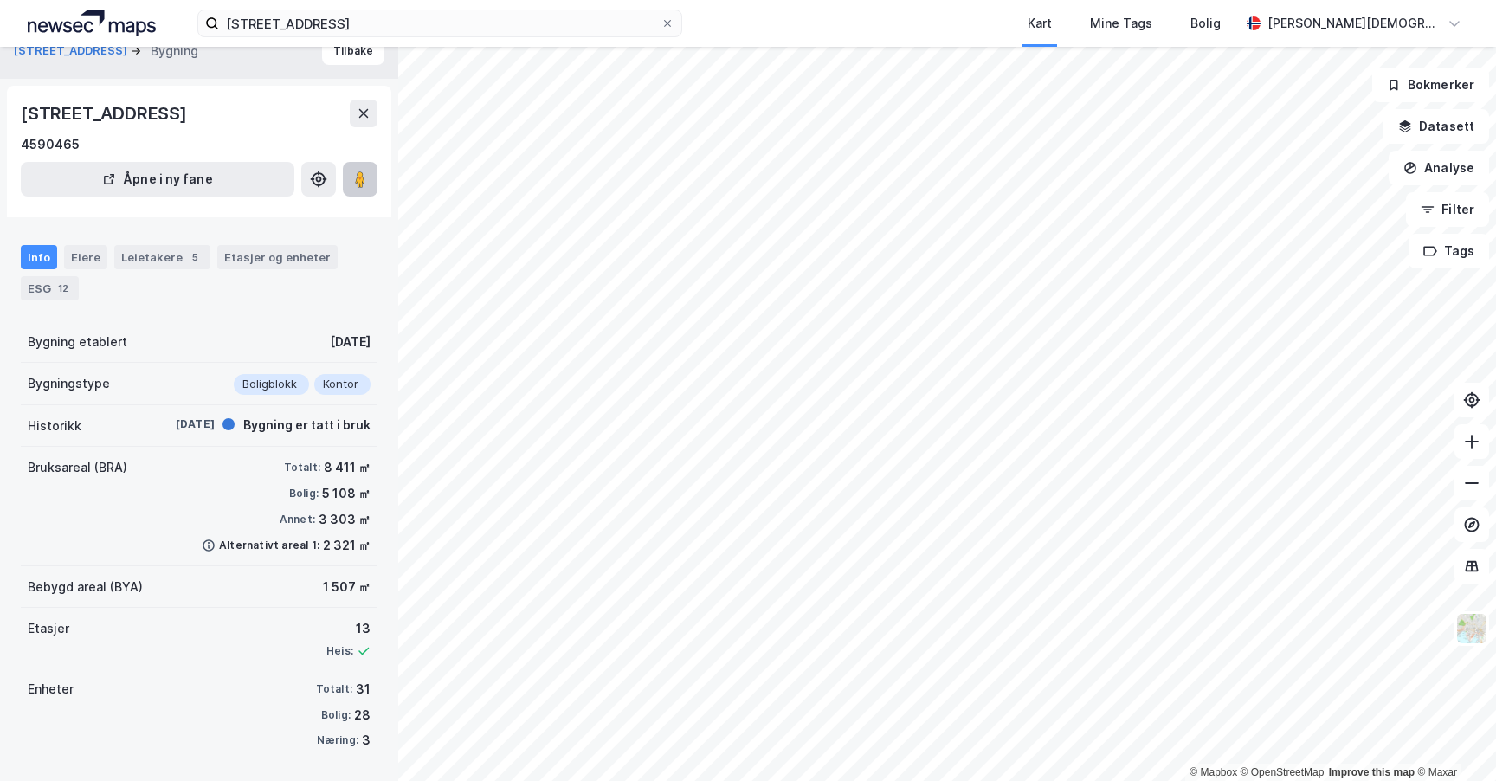
click at [354, 173] on icon at bounding box center [359, 179] width 17 height 17
click at [818, 780] on html "[STREET_ADDRESS], stavanger Kart Mine Tags Bolig [PERSON_NAME] © Mapbox © OpenS…" at bounding box center [748, 390] width 1496 height 781
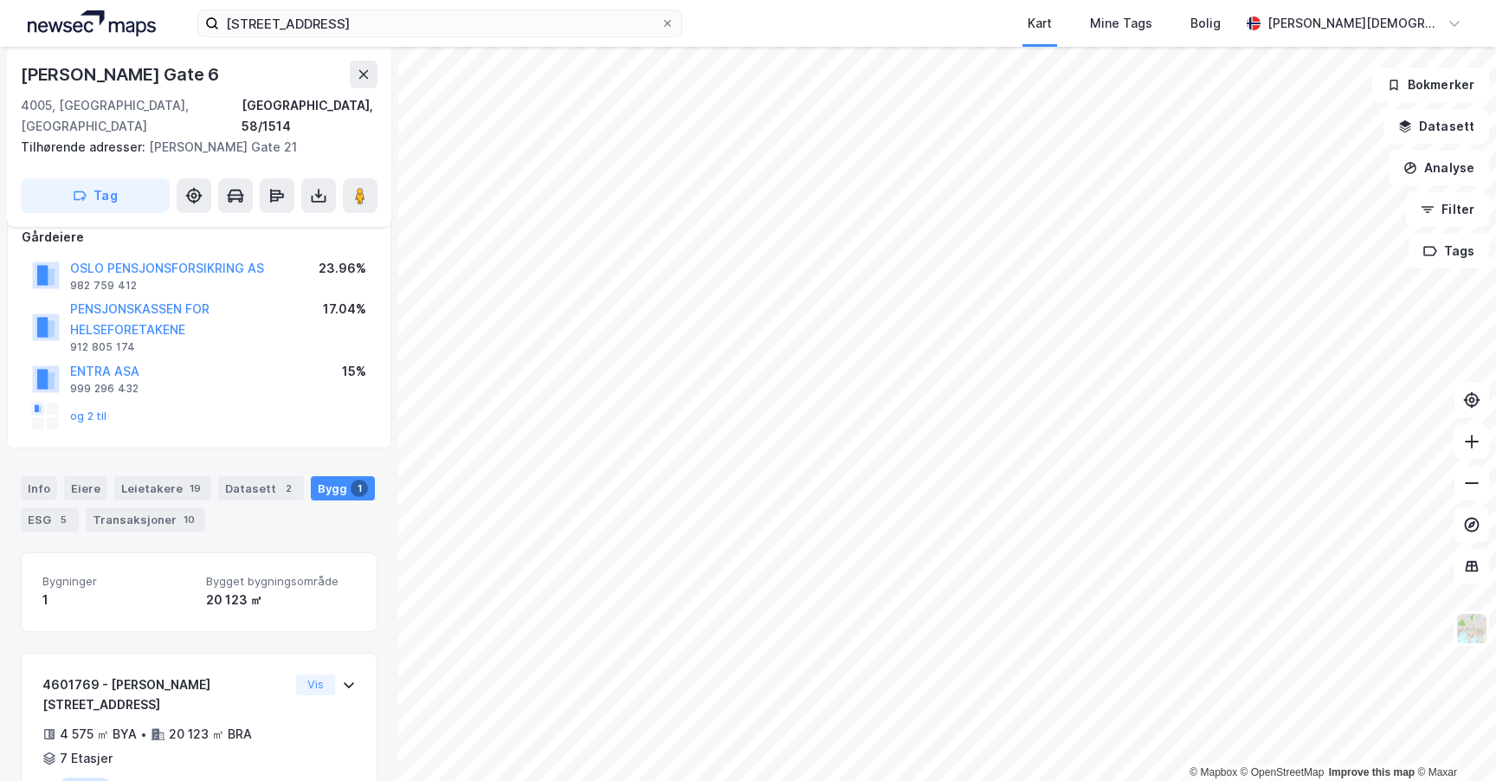
scroll to position [149, 0]
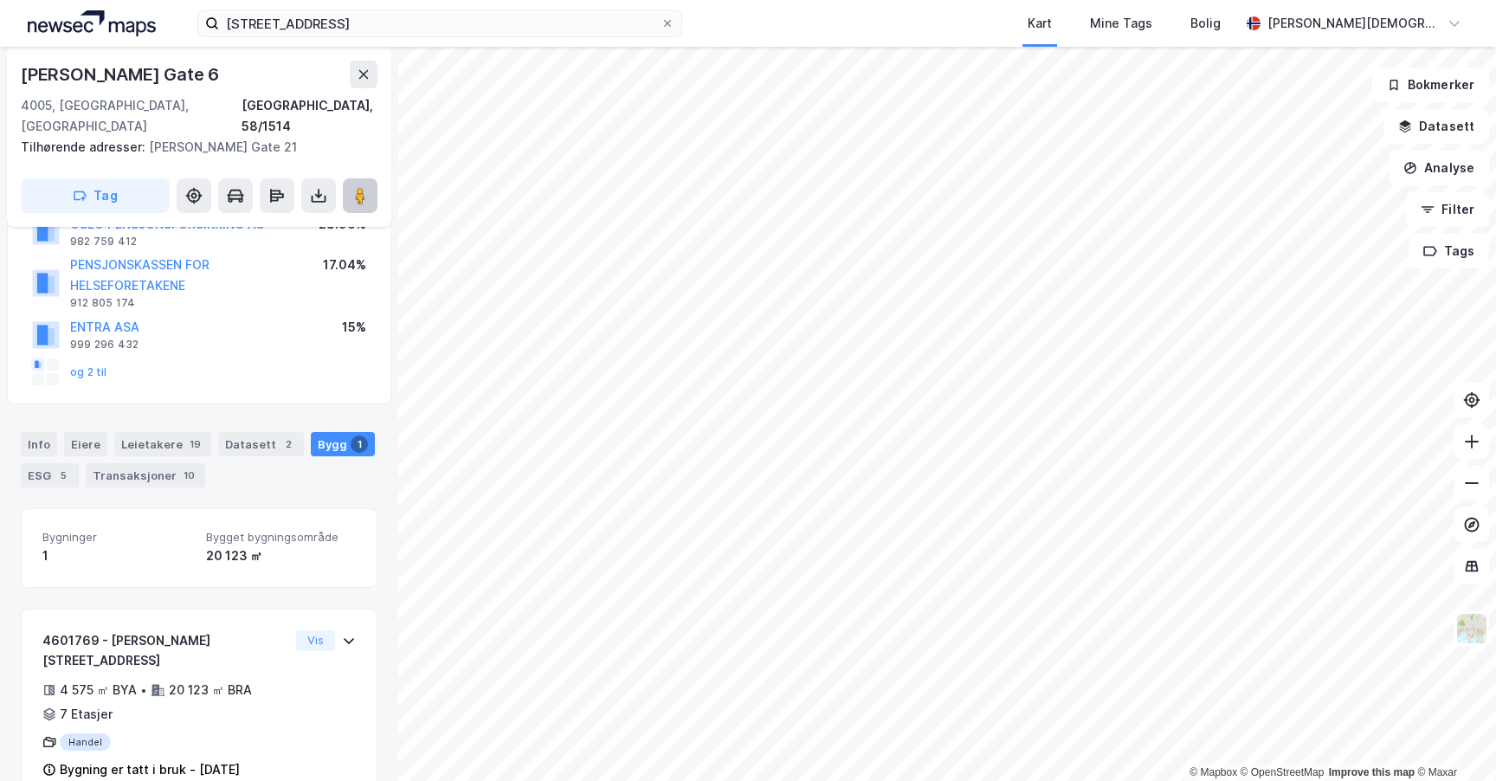
click at [367, 184] on button at bounding box center [360, 195] width 35 height 35
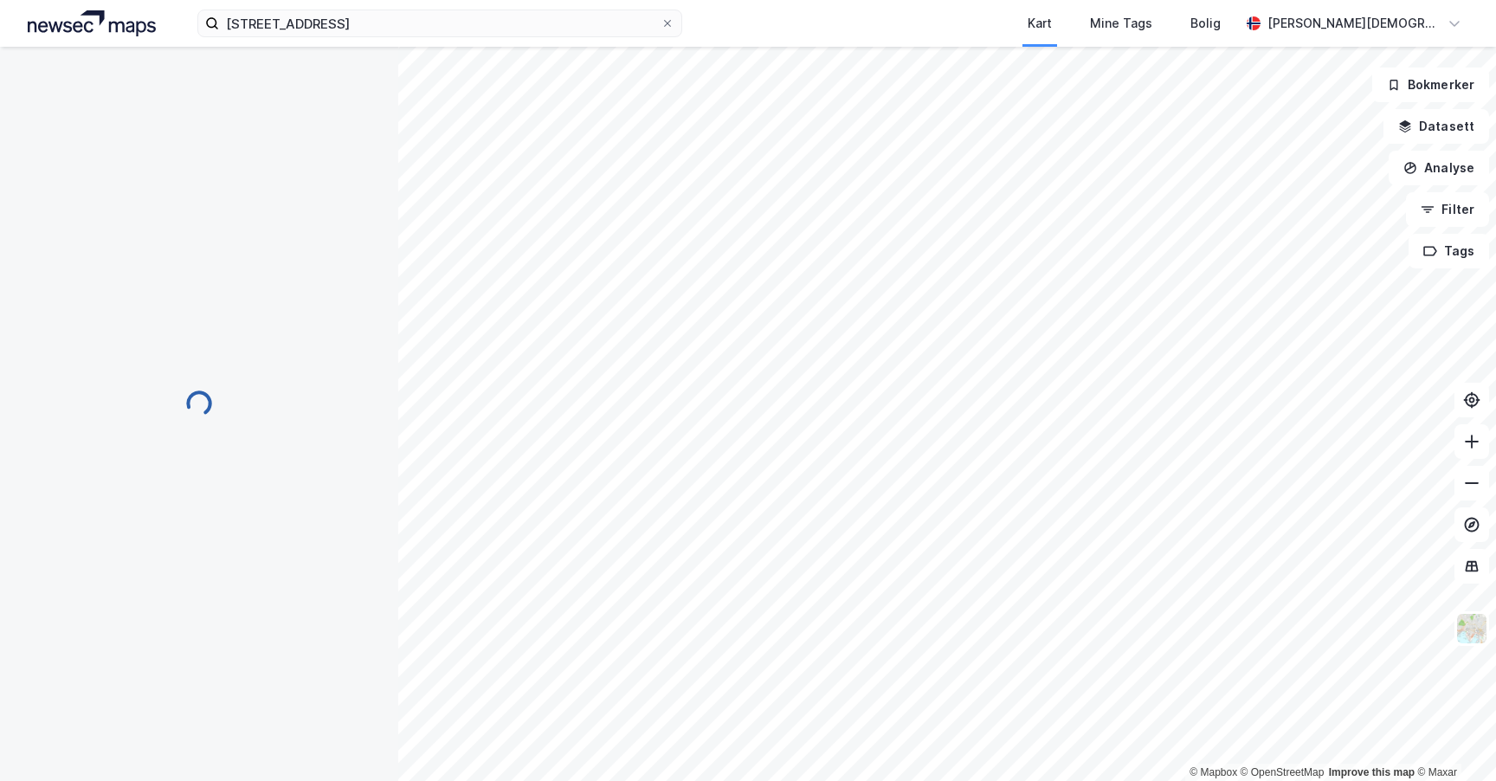
scroll to position [10, 0]
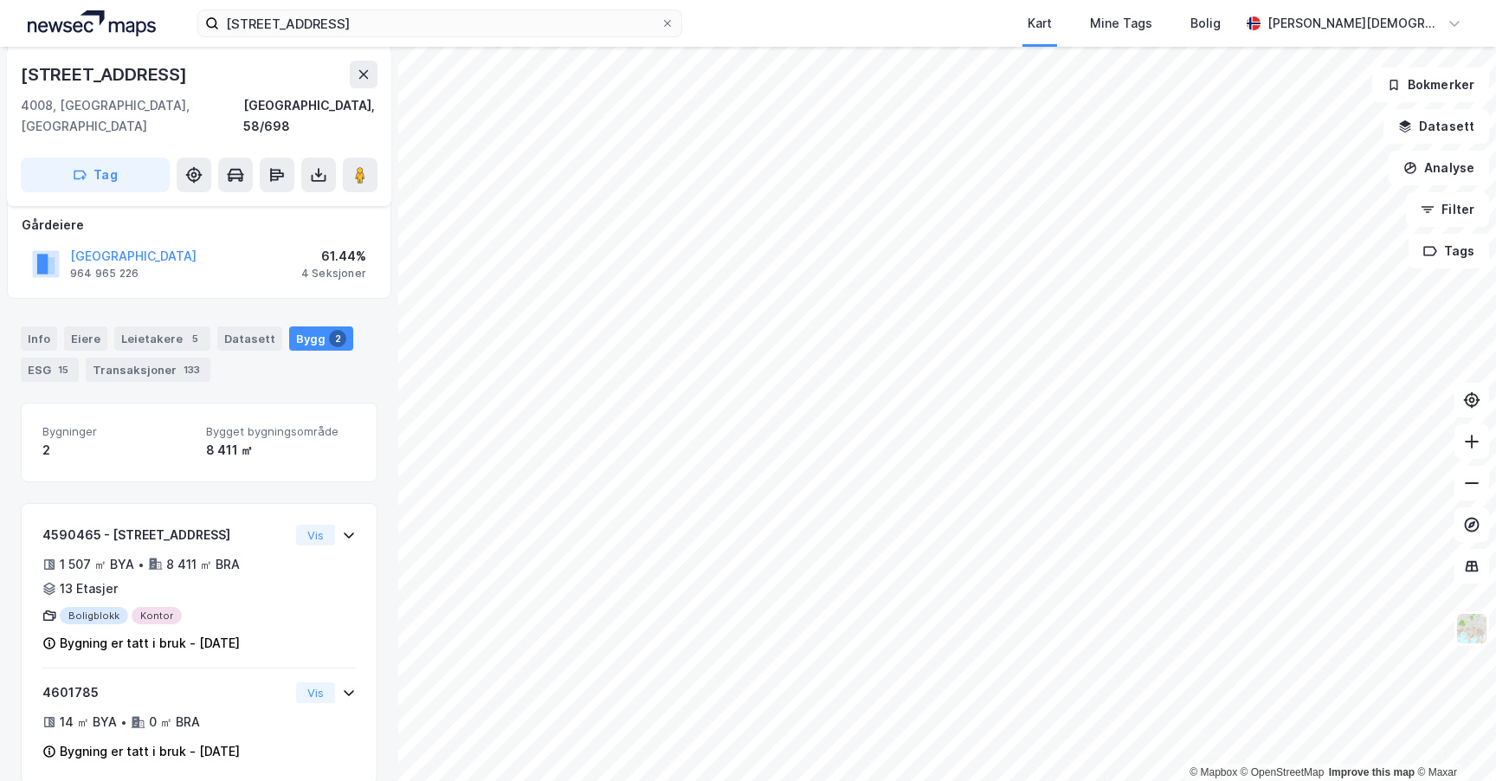
scroll to position [216, 0]
click at [244, 326] on div "Datasett" at bounding box center [249, 336] width 65 height 24
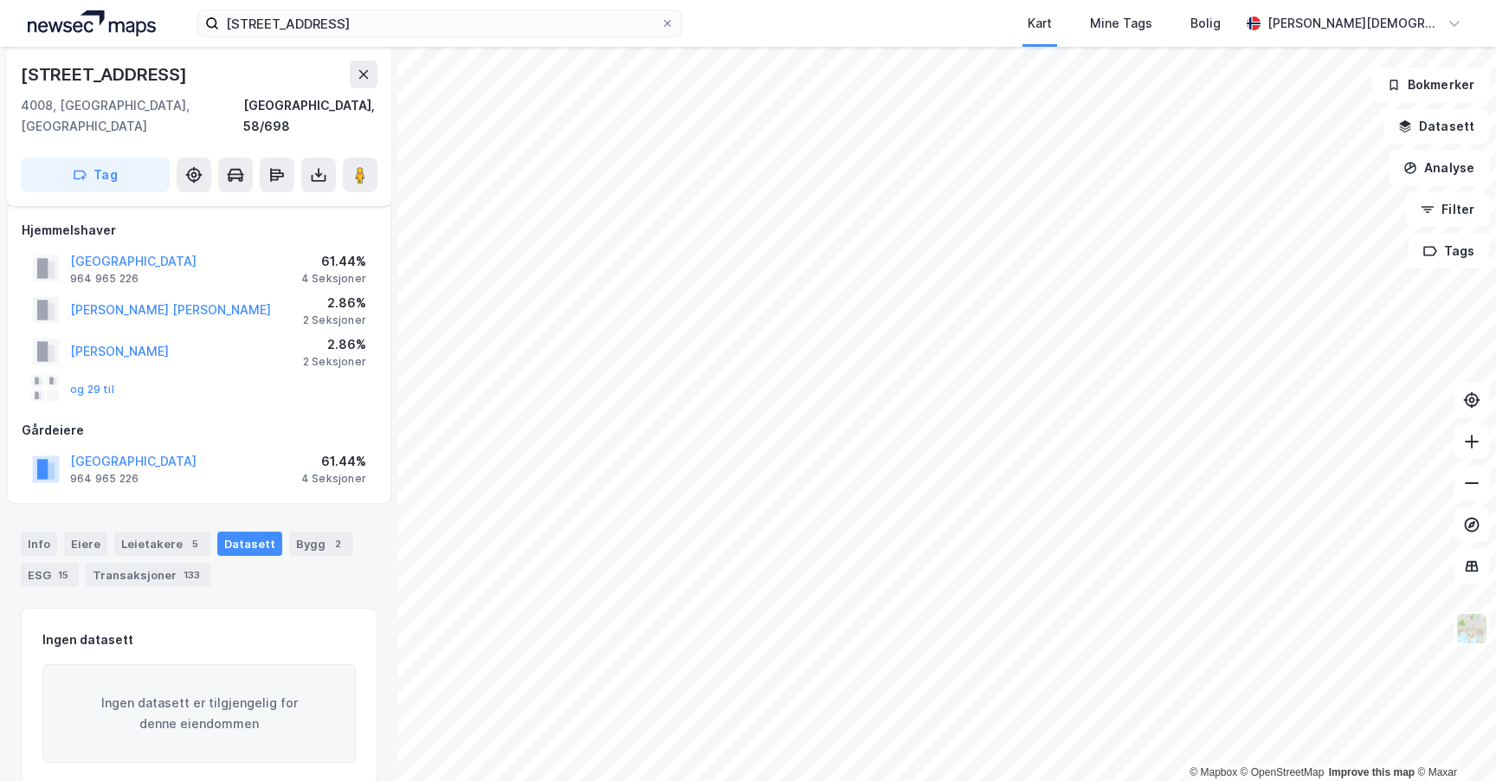
scroll to position [11, 0]
click at [75, 528] on div "Eiere" at bounding box center [85, 540] width 43 height 24
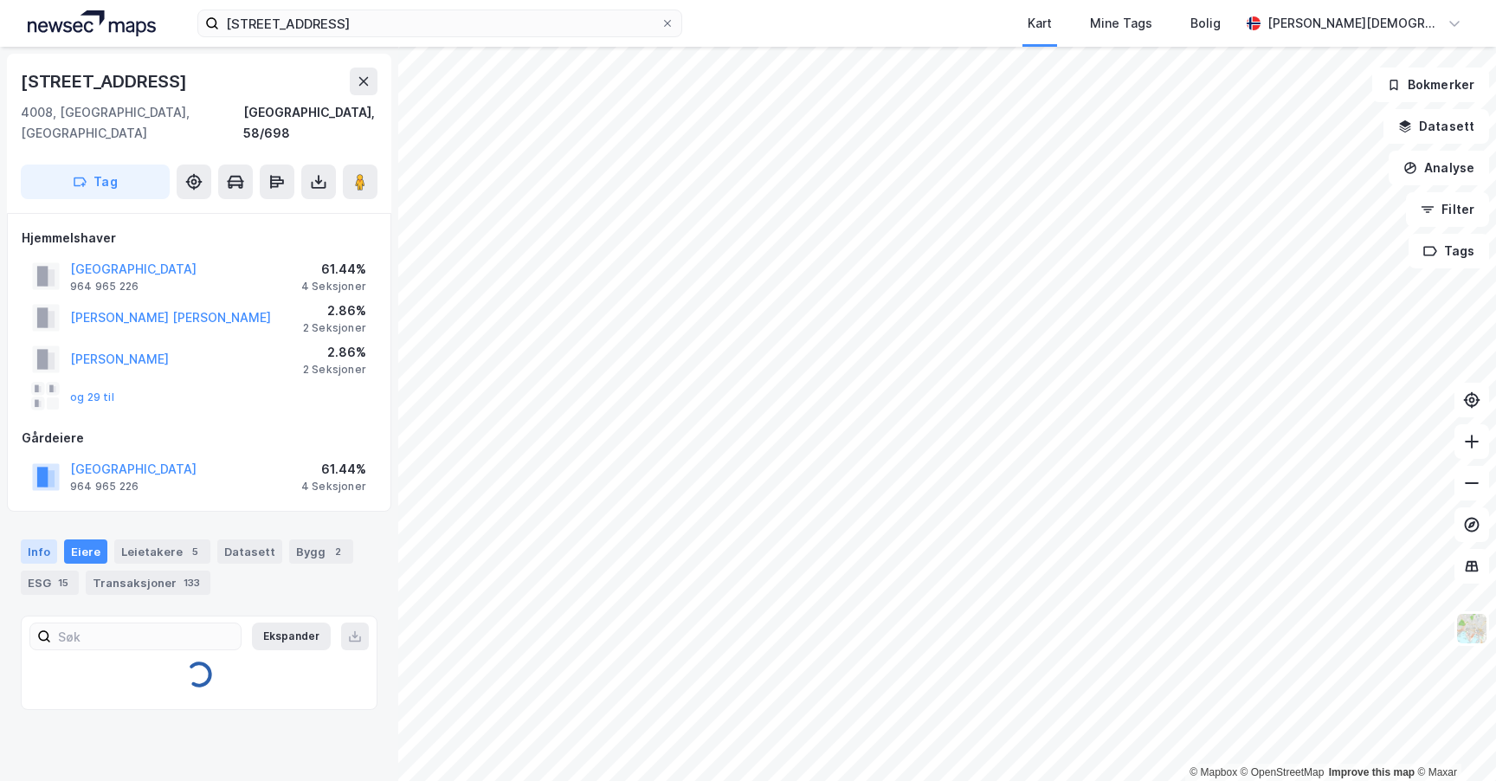
click at [33, 539] on div "Info" at bounding box center [39, 551] width 36 height 24
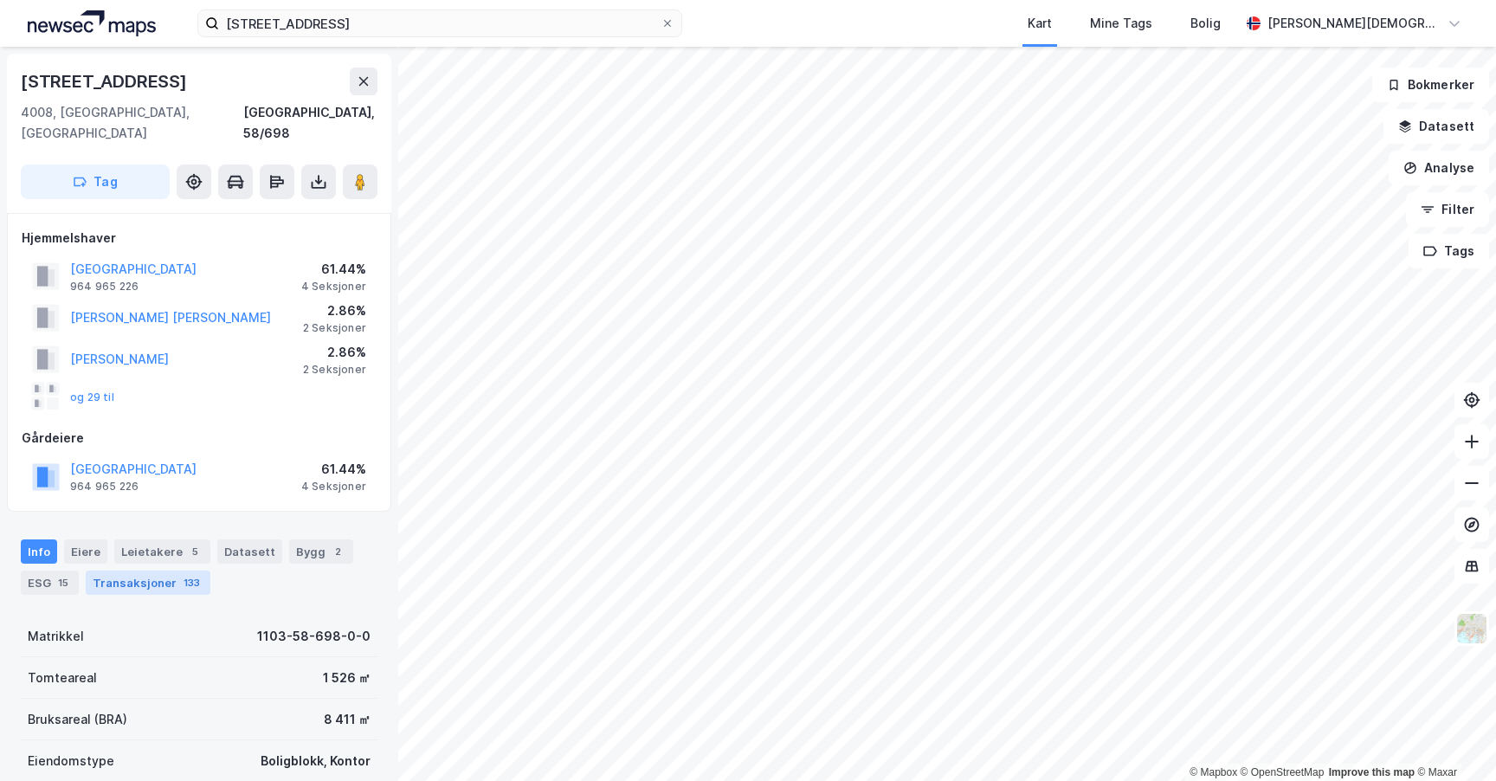
scroll to position [508, 0]
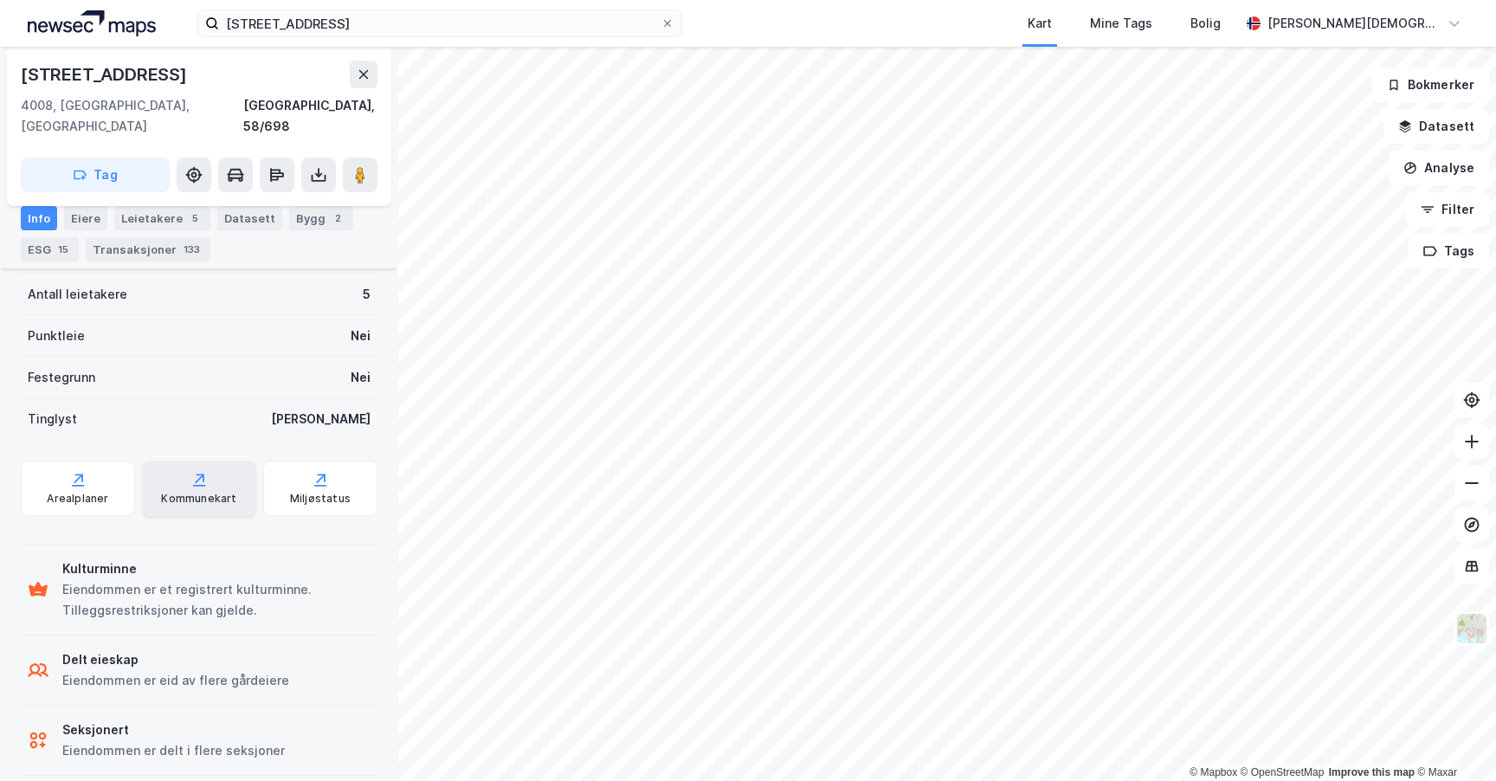
click at [224, 467] on div "Kommunekart" at bounding box center [199, 488] width 114 height 55
click at [229, 474] on div "Kommunekart" at bounding box center [199, 488] width 114 height 55
click at [97, 492] on div "Arealplaner" at bounding box center [77, 499] width 61 height 14
click at [130, 579] on div "Eiendommen er et registrert kulturminne. Tilleggsrestriksjoner kan gjelde." at bounding box center [216, 600] width 308 height 42
drag, startPoint x: 81, startPoint y: 595, endPoint x: 126, endPoint y: 671, distance: 88.5
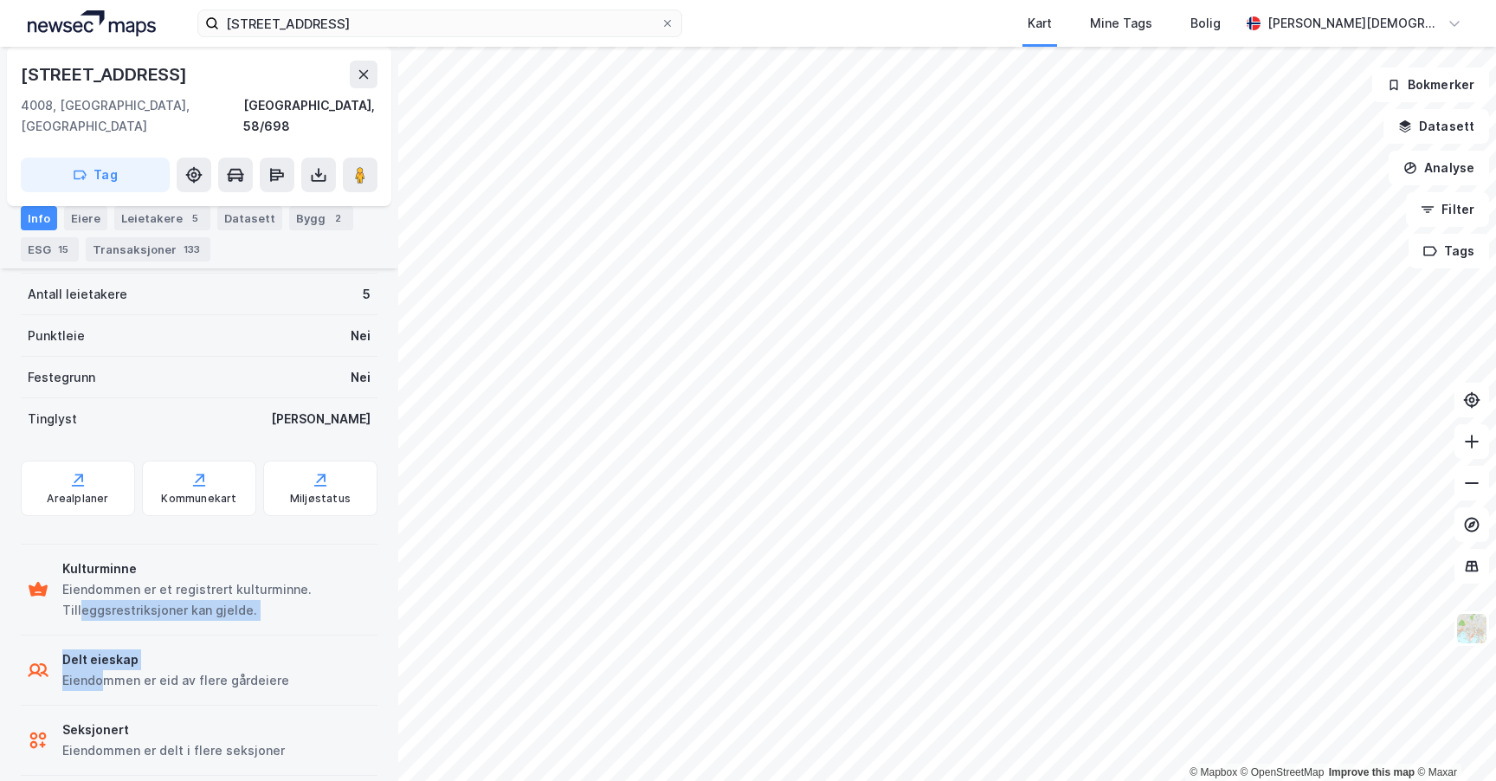
click at [124, 671] on div "Kulturminne Eiendommen er et registrert kulturminne. Tilleggsrestriksjoner kan …" at bounding box center [199, 660] width 357 height 232
